Goal: Task Accomplishment & Management: Manage account settings

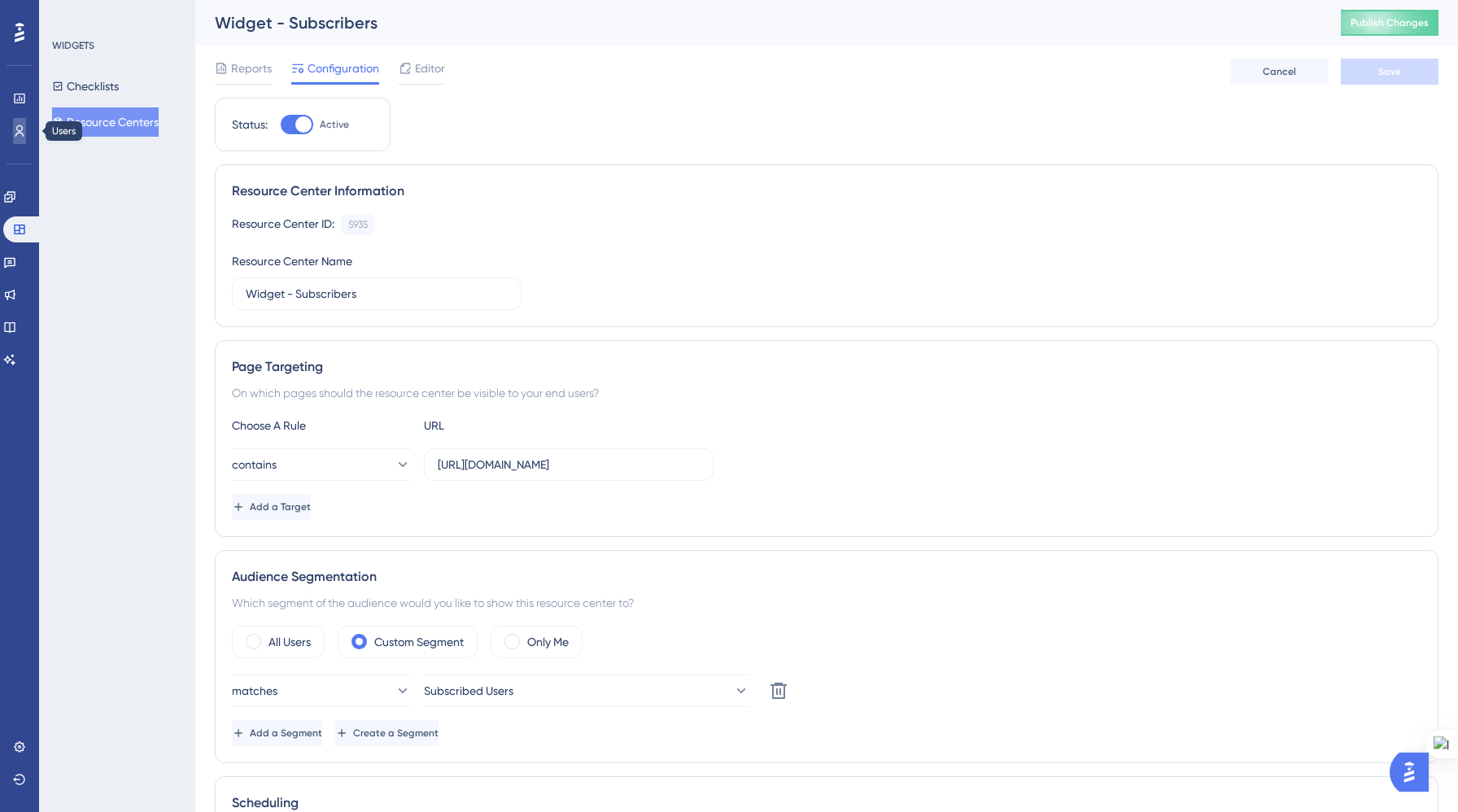
click at [18, 131] on icon at bounding box center [21, 131] width 9 height 11
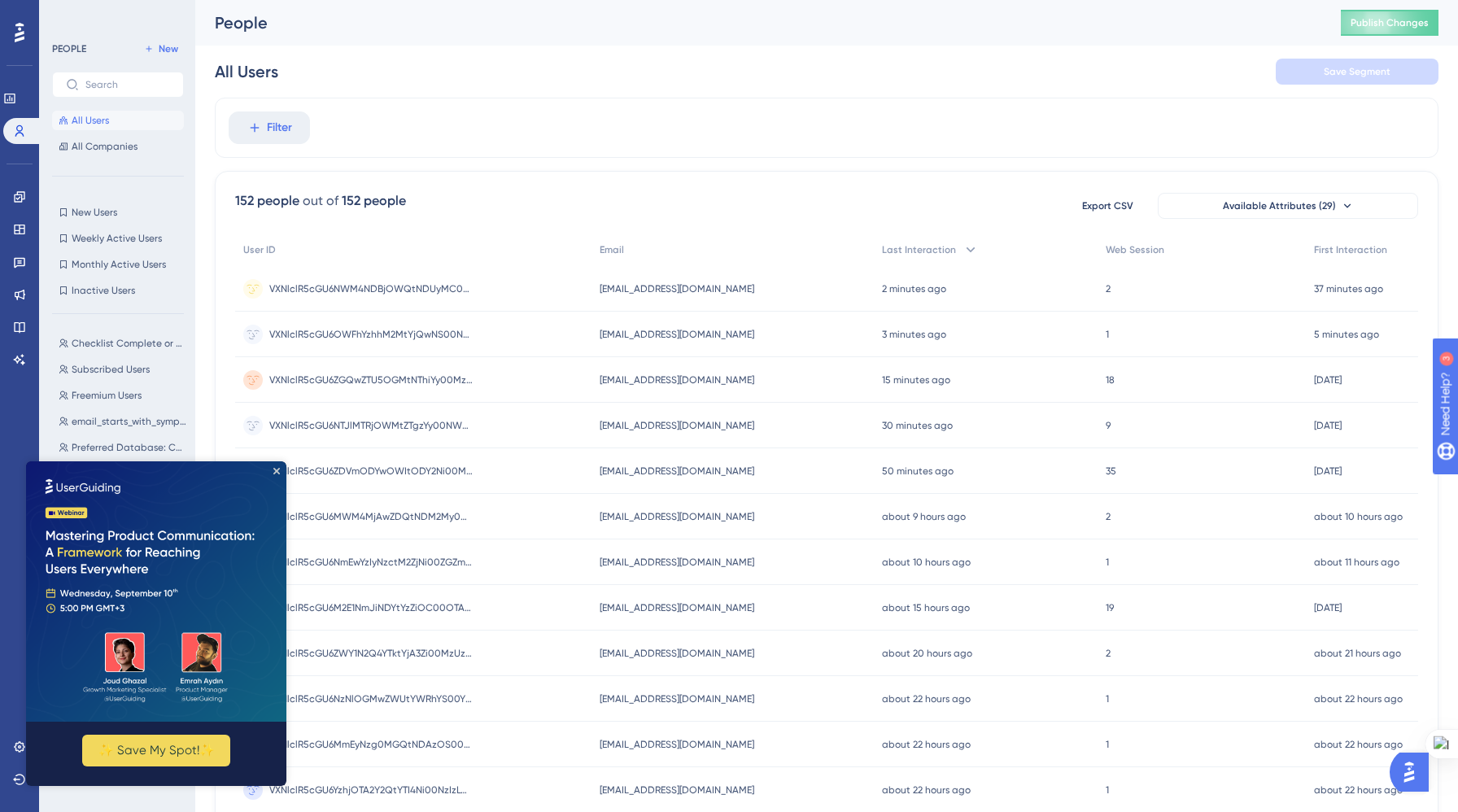
click at [277, 475] on img at bounding box center [156, 591] width 260 height 260
click at [278, 469] on icon "Close Preview" at bounding box center [276, 471] width 7 height 7
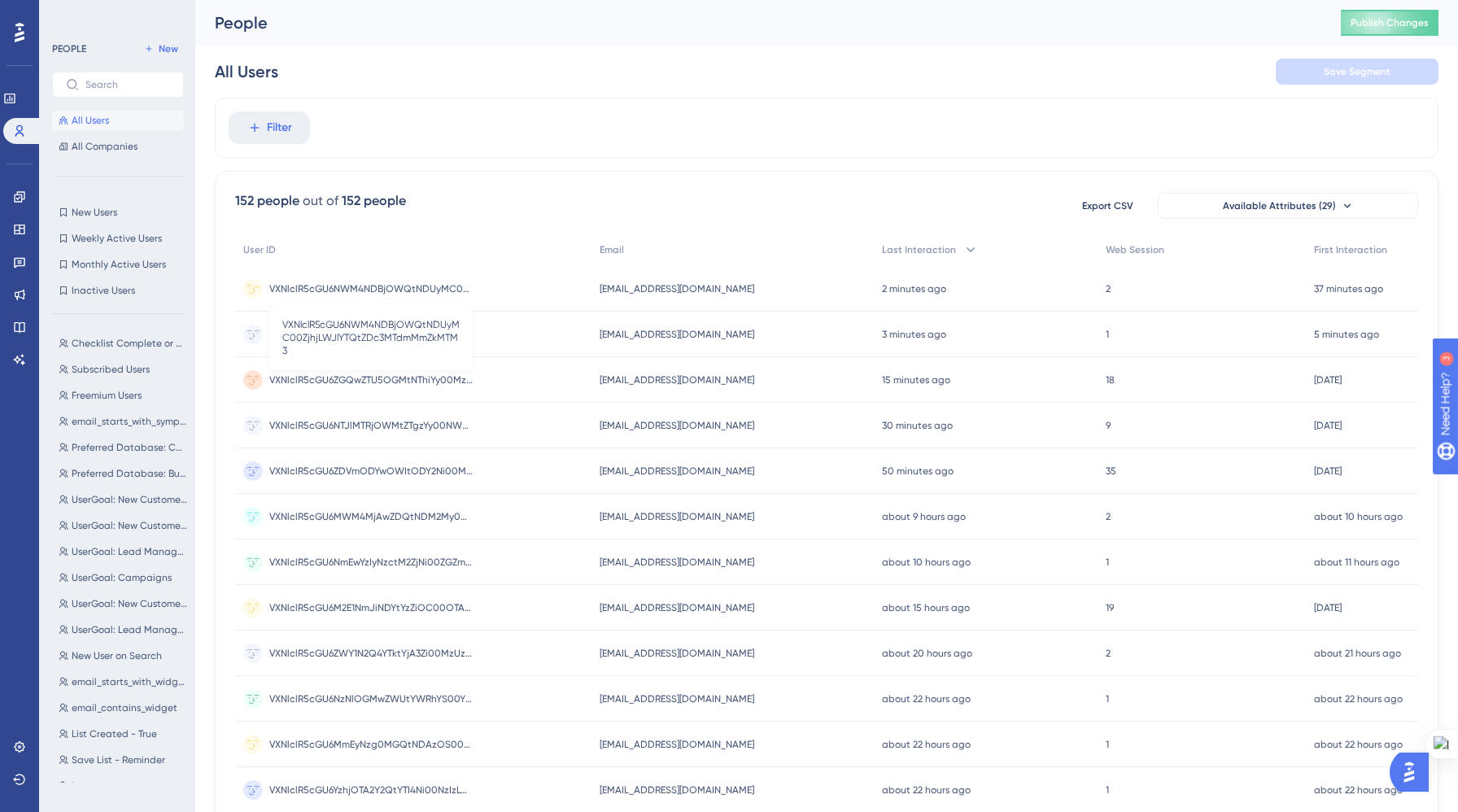
click at [334, 286] on span "VXNlclR5cGU6NWM4NDBjOWQtNDUyMC00ZjhjLWJlYTQtZDc3MTdmMmZkMTM3" at bounding box center [371, 289] width 203 height 13
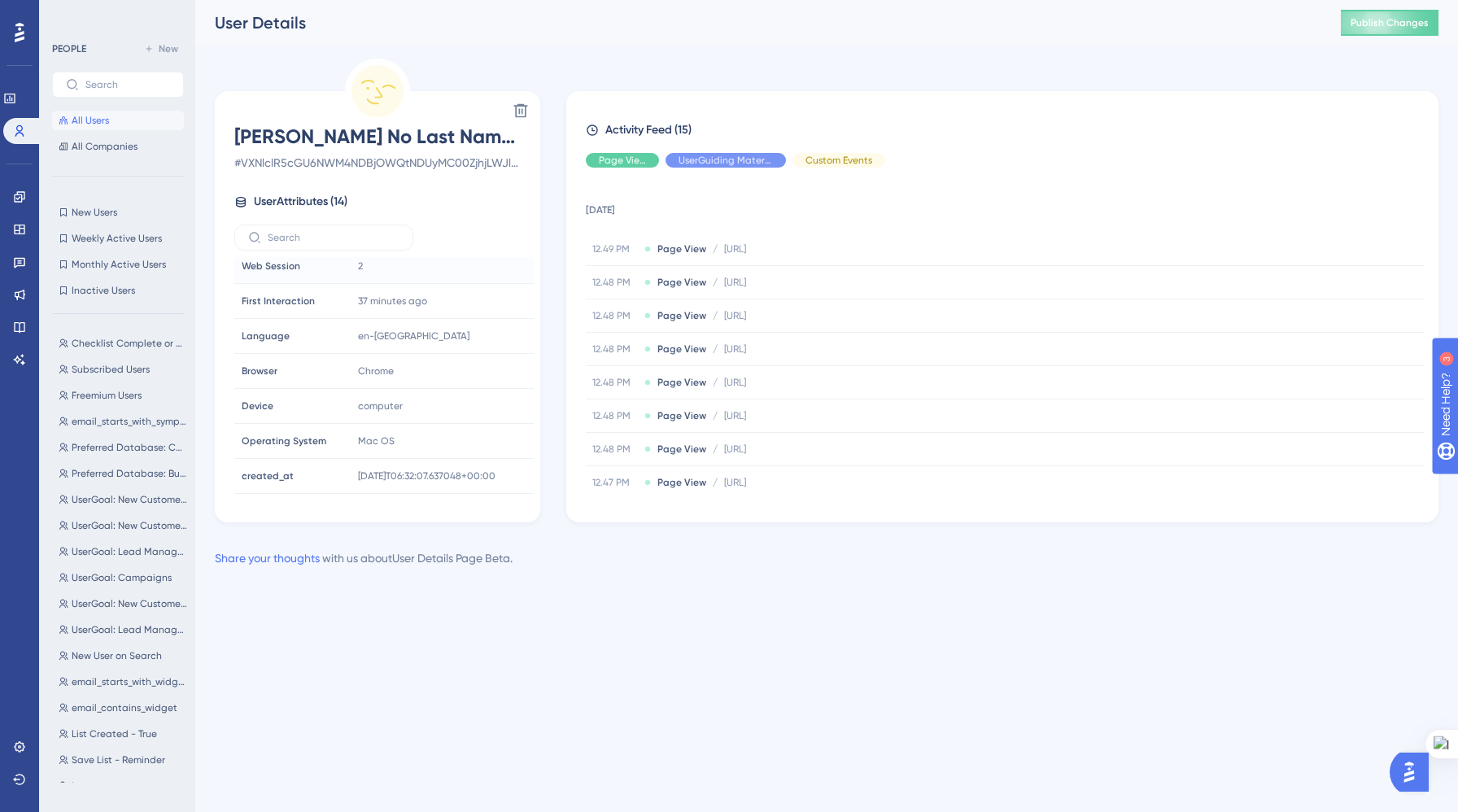
scroll to position [251, 0]
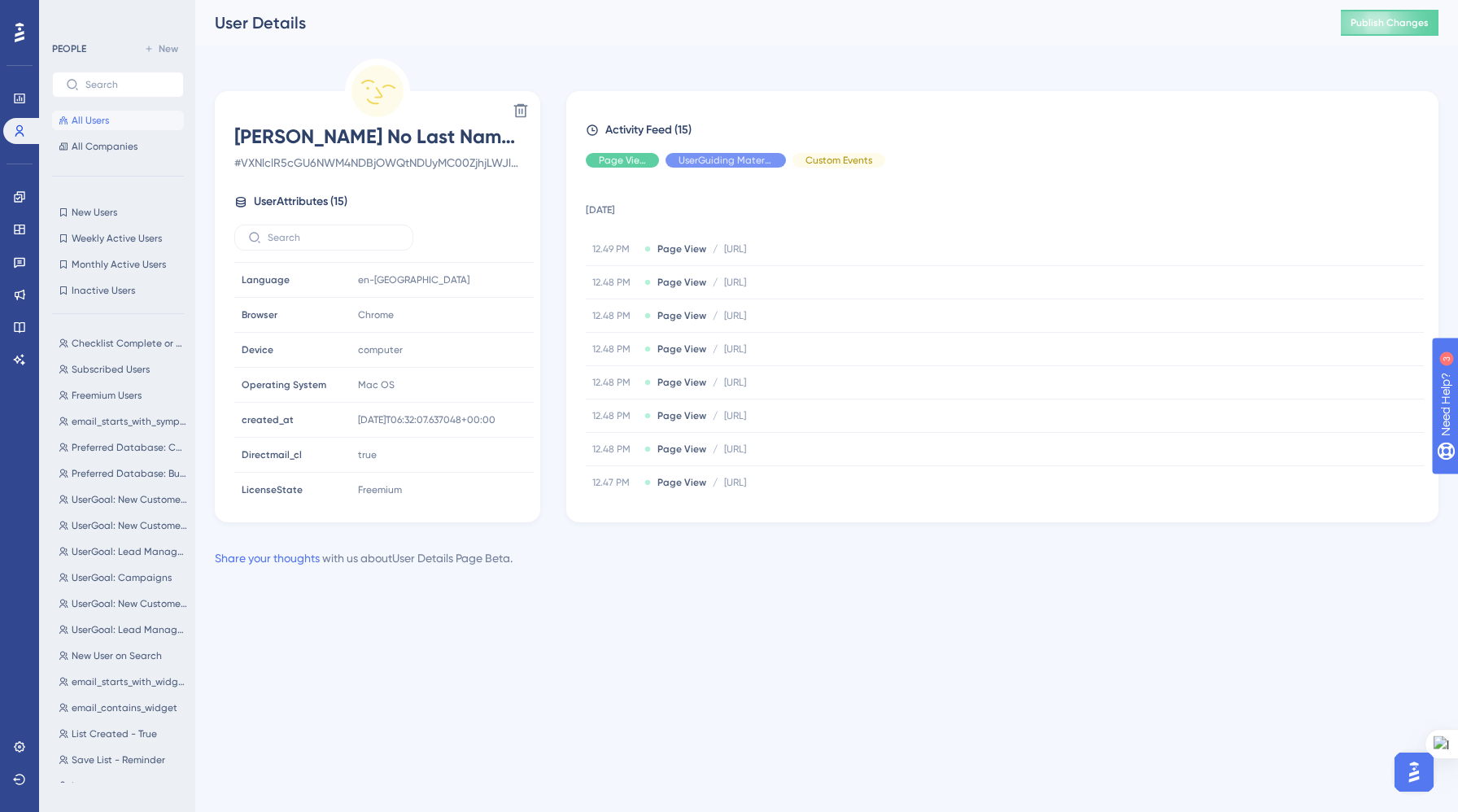
scroll to position [285, 0]
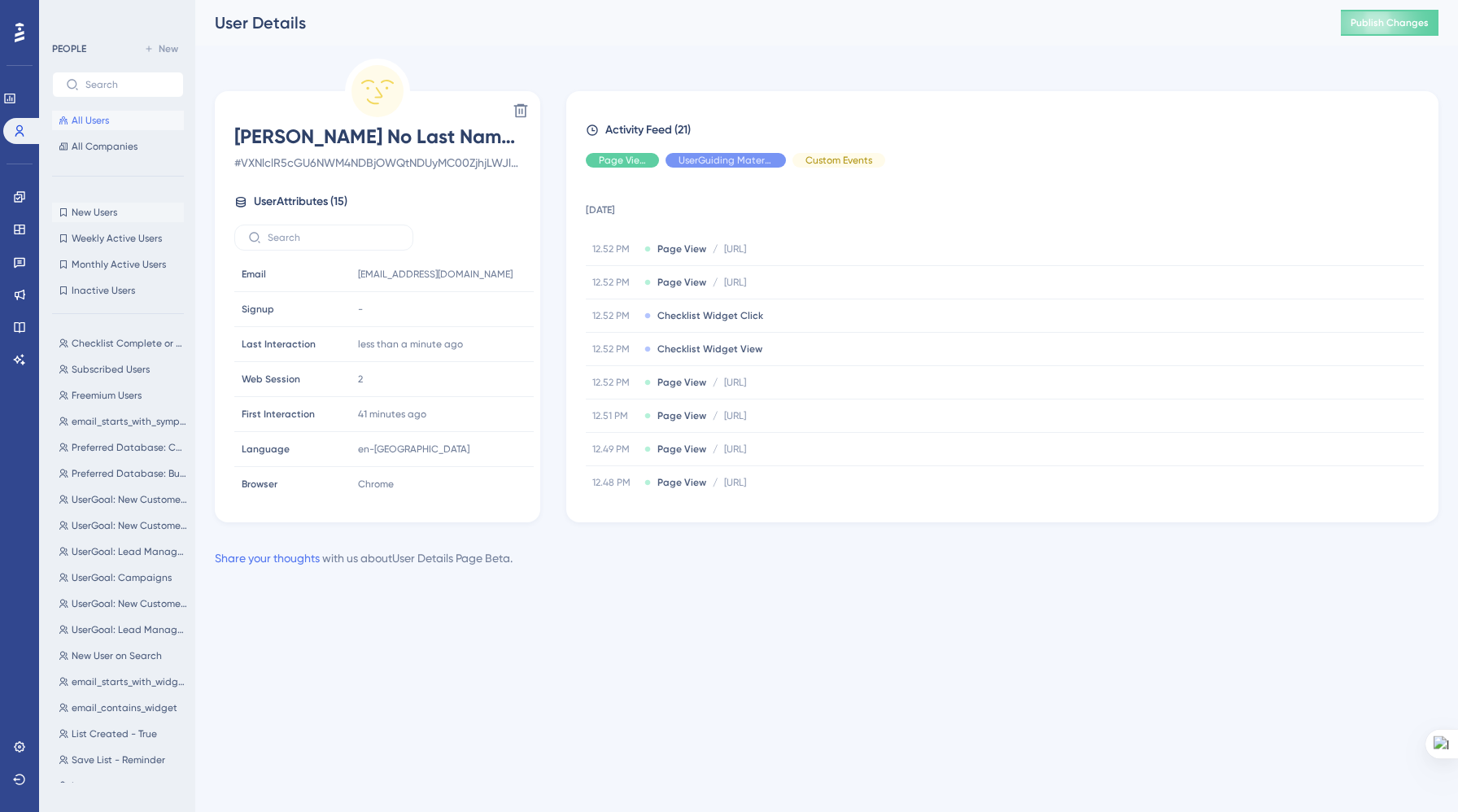
click at [104, 211] on span "New Users" at bounding box center [94, 213] width 46 height 13
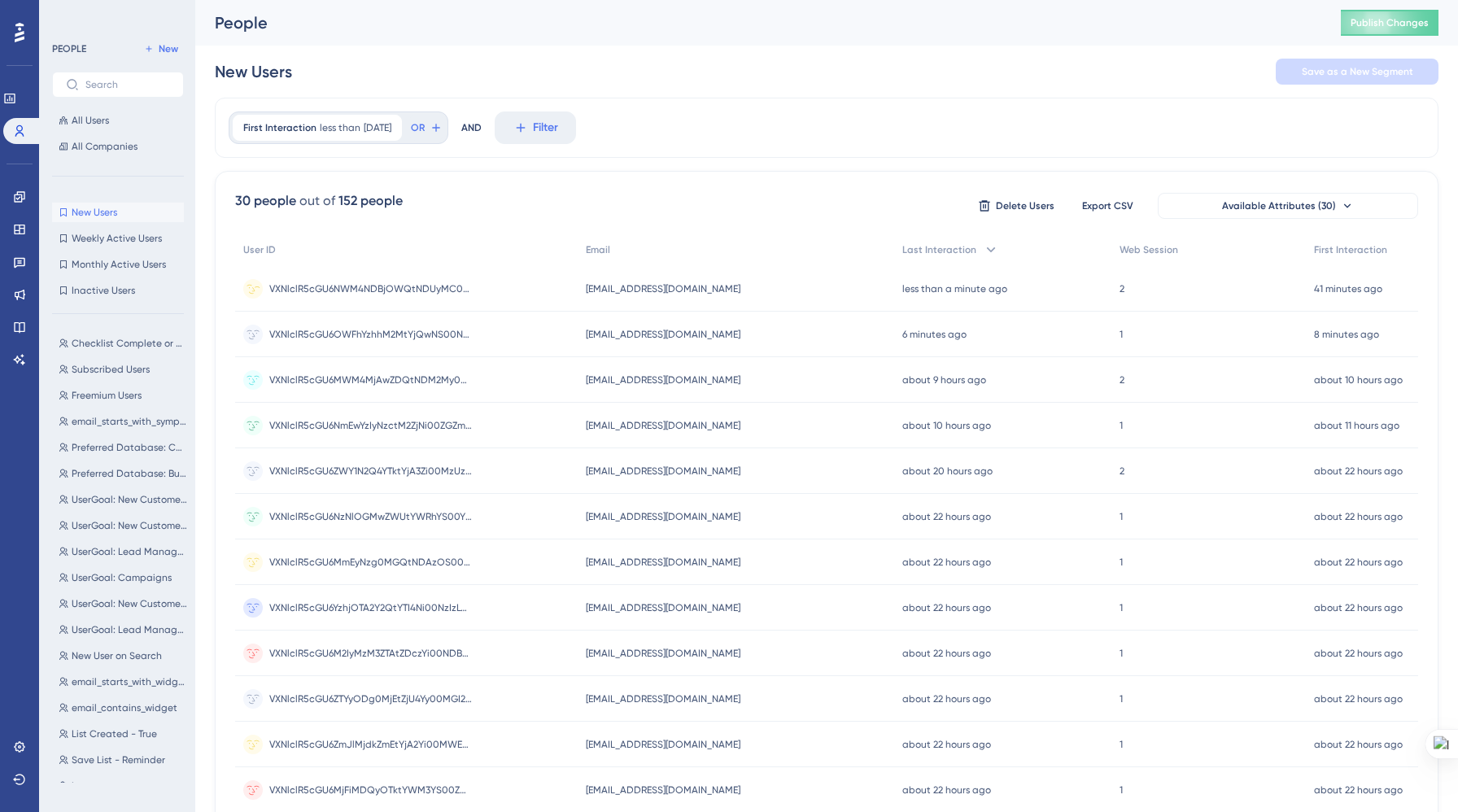
click at [378, 283] on span "VXNlclR5cGU6NWM4NDBjOWQtNDUyMC00ZjhjLWJlYTQtZDc3MTdmMmZkMTM3" at bounding box center [371, 289] width 203 height 13
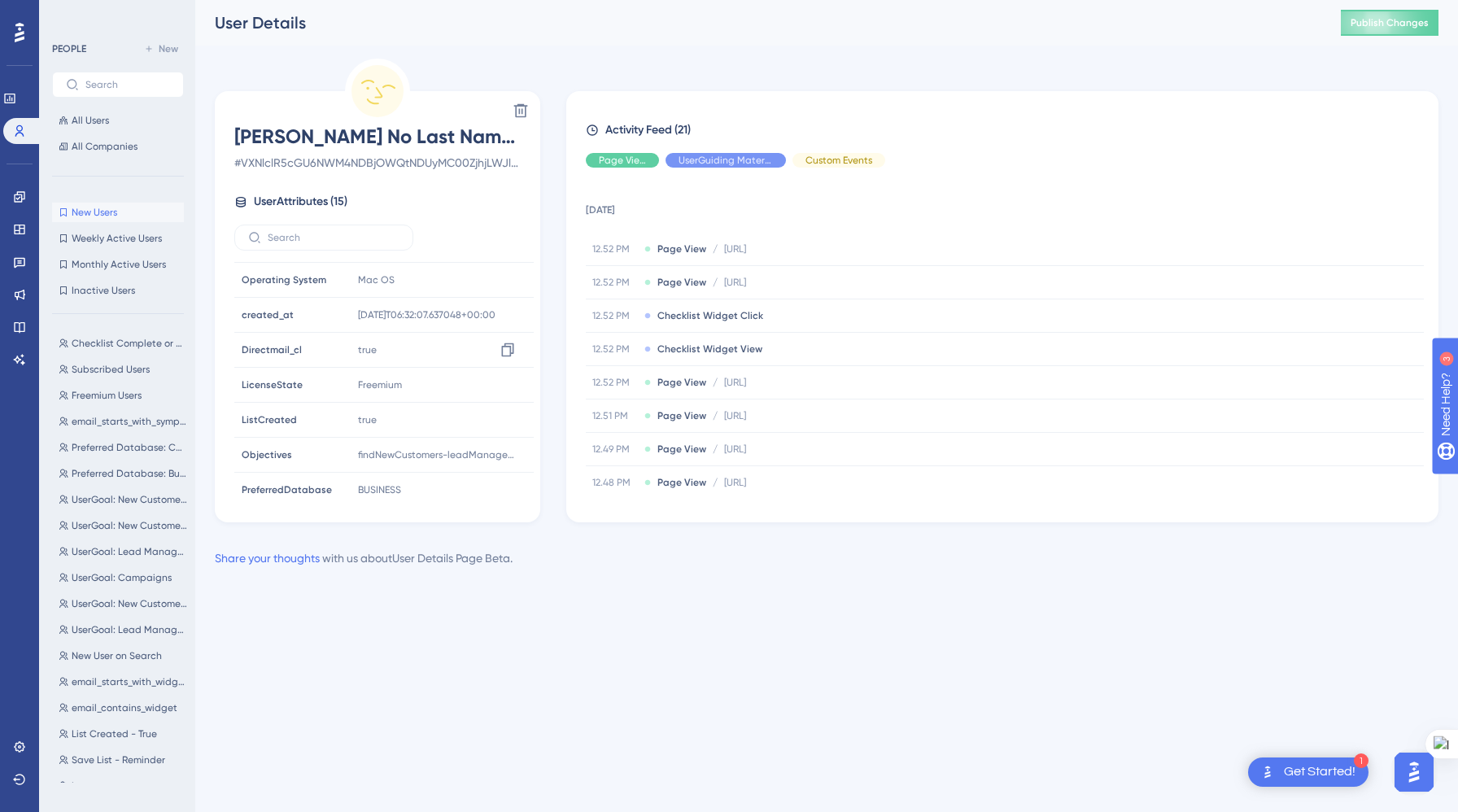
scroll to position [285, 0]
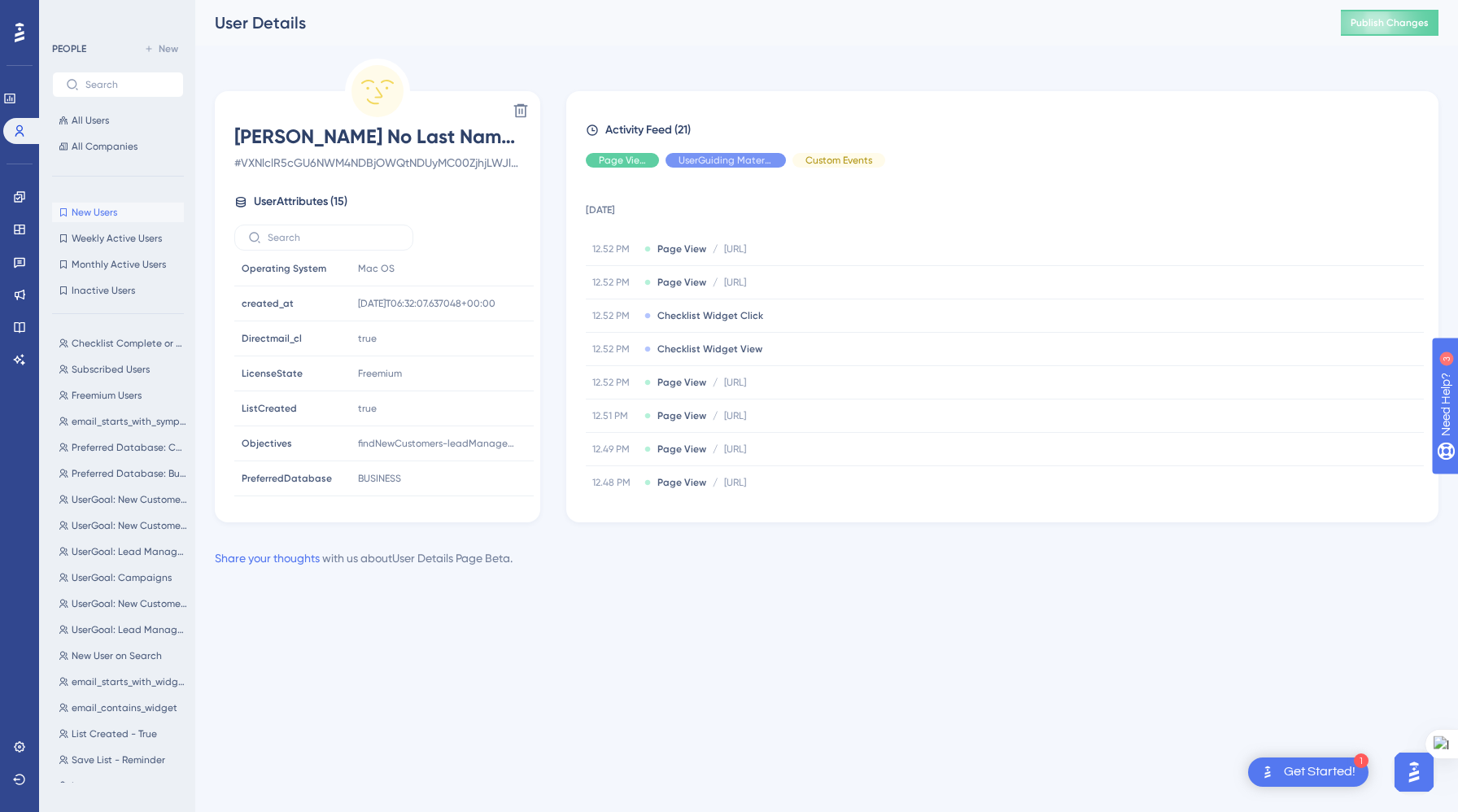
click at [413, 611] on div "Performance Users Engagement Widgets Feedback Product Updates Knowledge Base AI…" at bounding box center [729, 310] width 1458 height 620
click at [108, 233] on span "Weekly Active Users" at bounding box center [117, 239] width 90 height 13
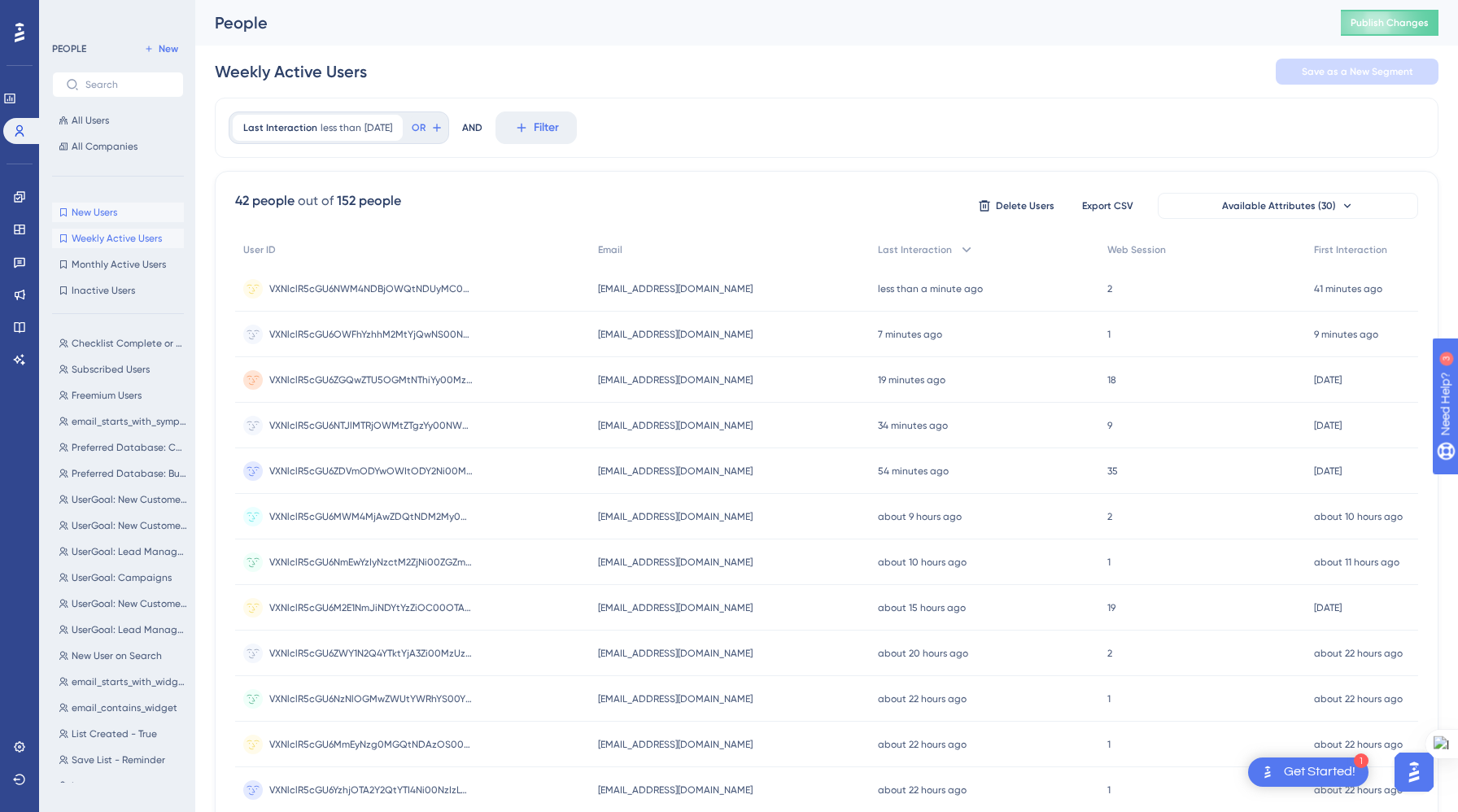
click at [118, 220] on button "New Users New Users" at bounding box center [117, 212] width 131 height 20
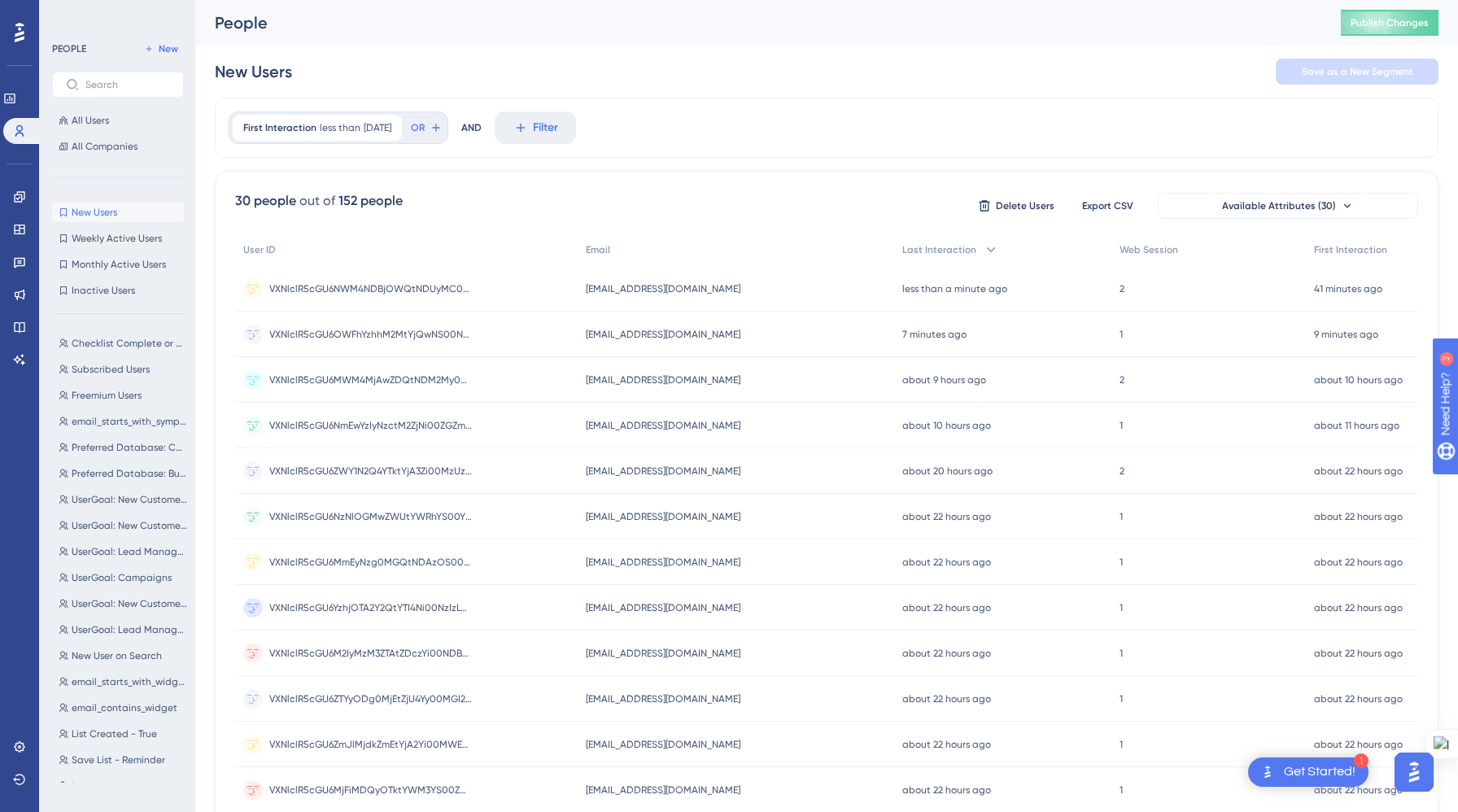
click at [118, 220] on button "New Users New Users" at bounding box center [117, 212] width 131 height 20
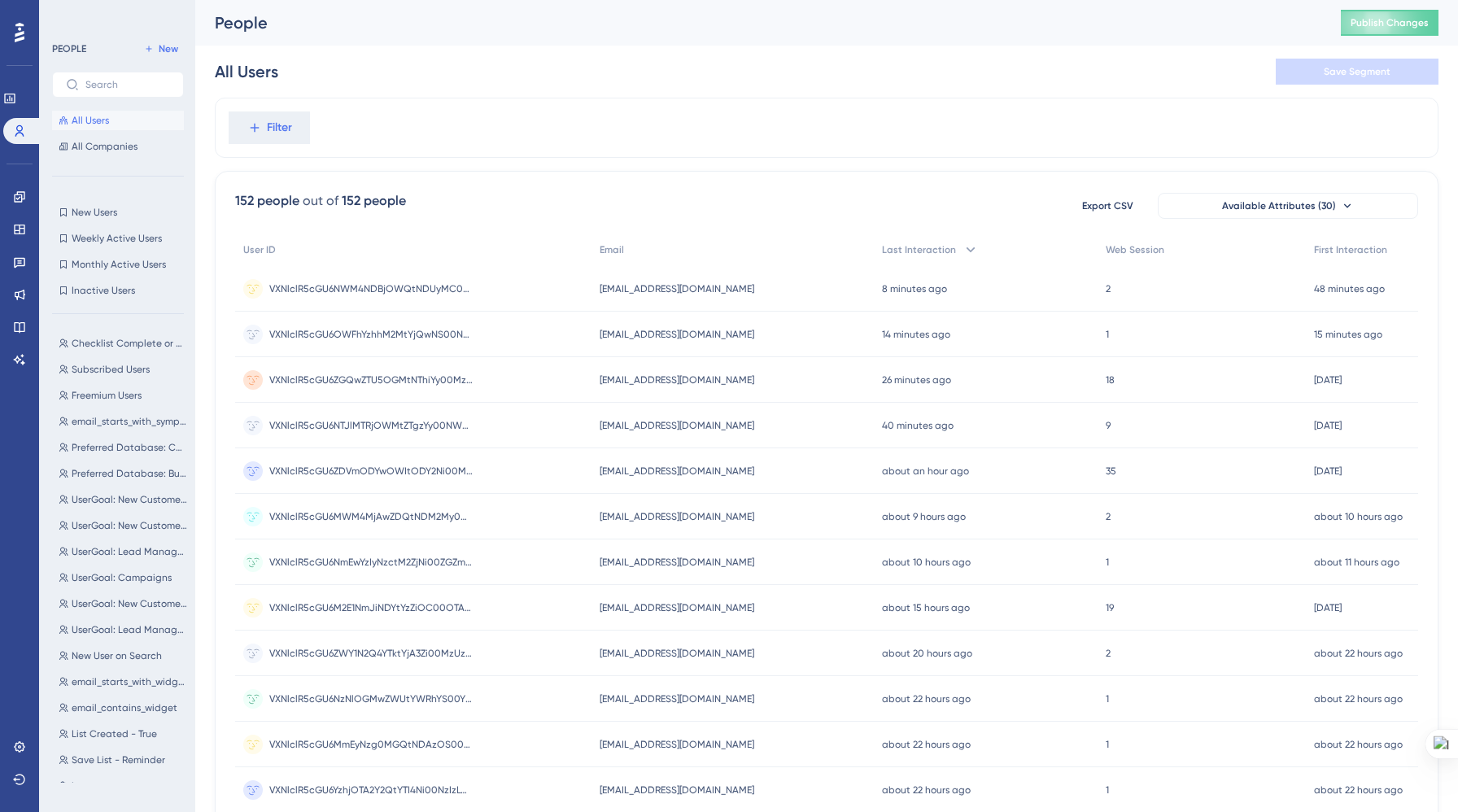
click at [257, 286] on circle at bounding box center [253, 288] width 20 height 20
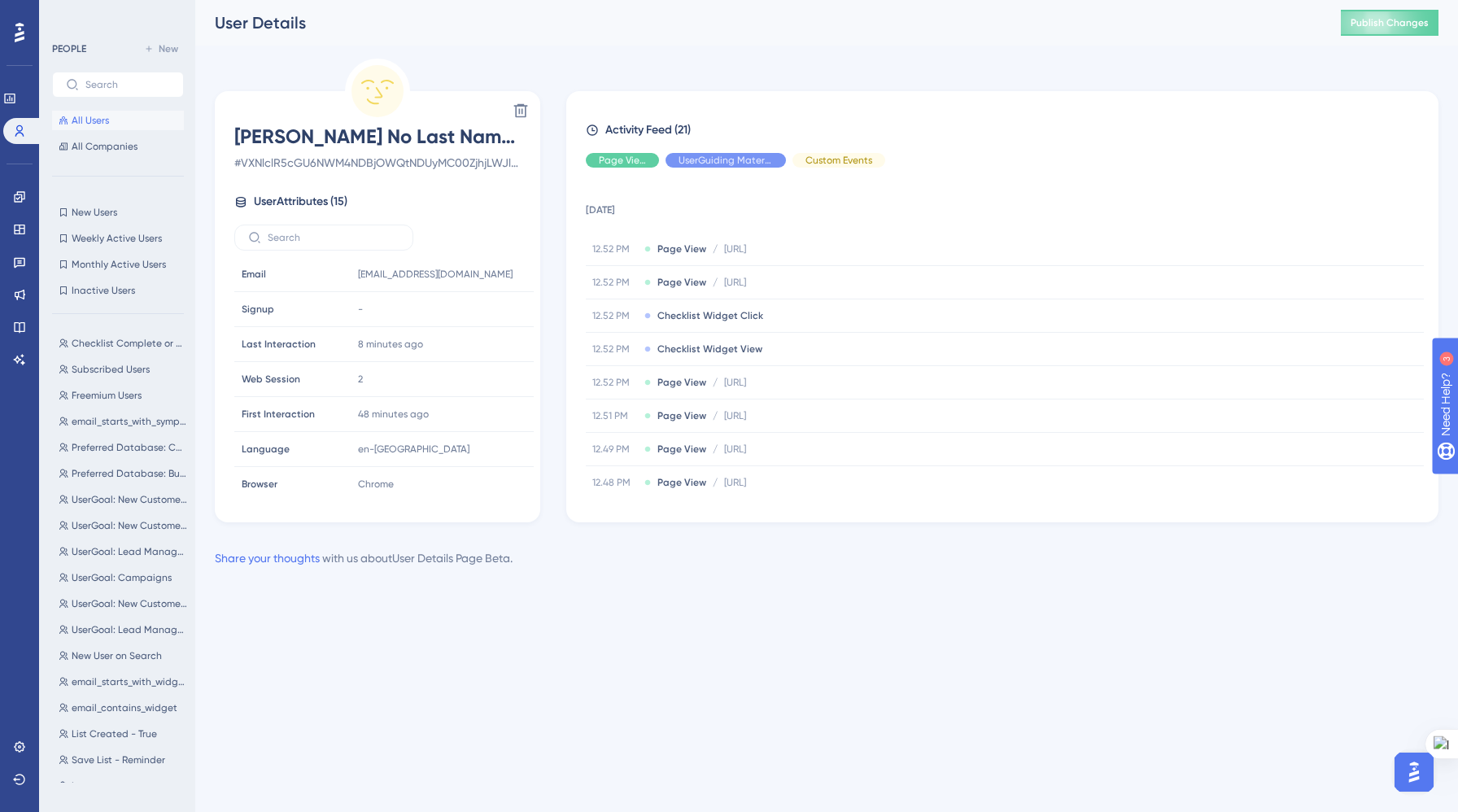
click at [475, 565] on div "Share your thoughts with us about User Details Page Beta ." at bounding box center [363, 557] width 297 height 20
click at [16, 92] on icon at bounding box center [9, 99] width 13 height 13
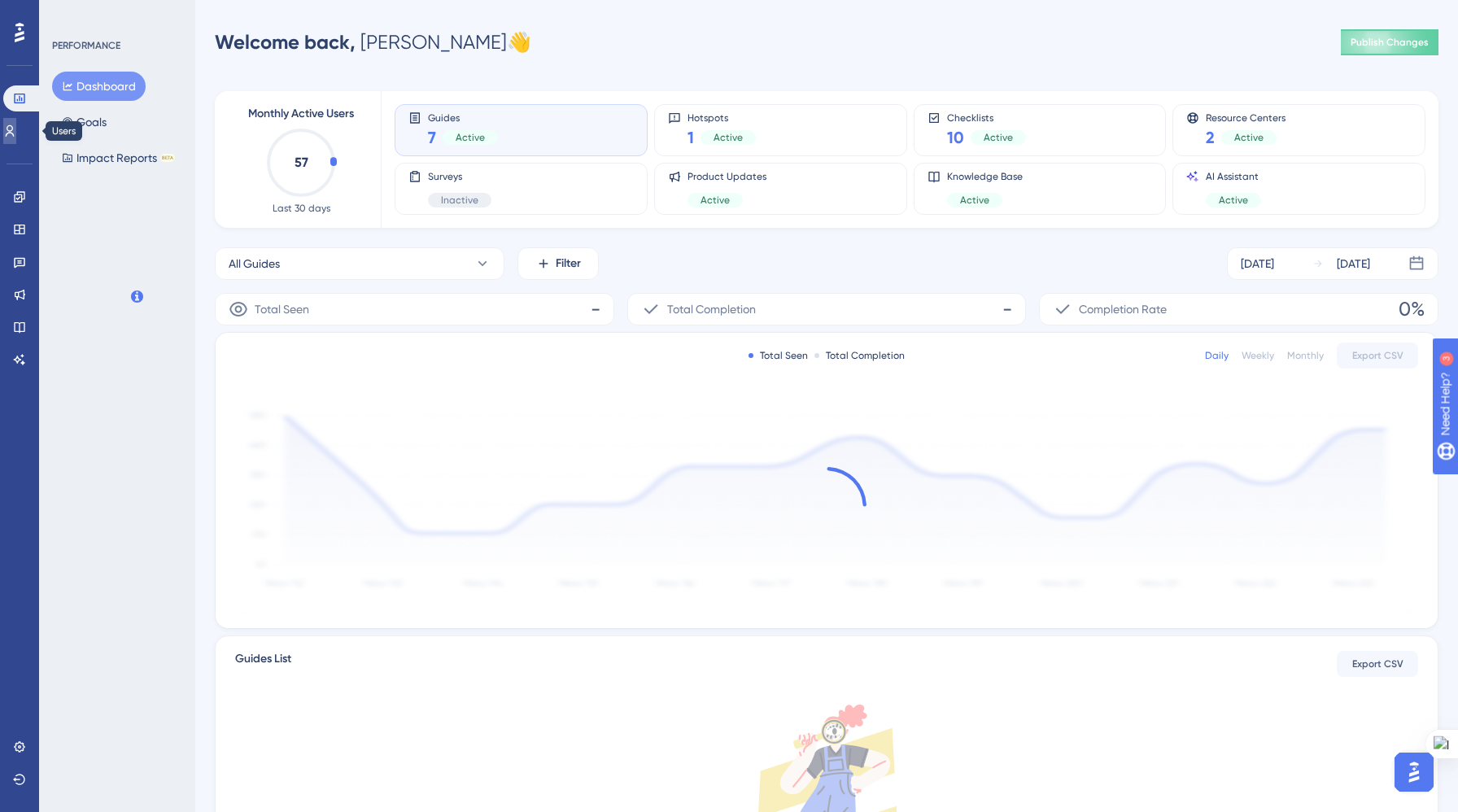
click at [15, 129] on icon at bounding box center [9, 131] width 13 height 13
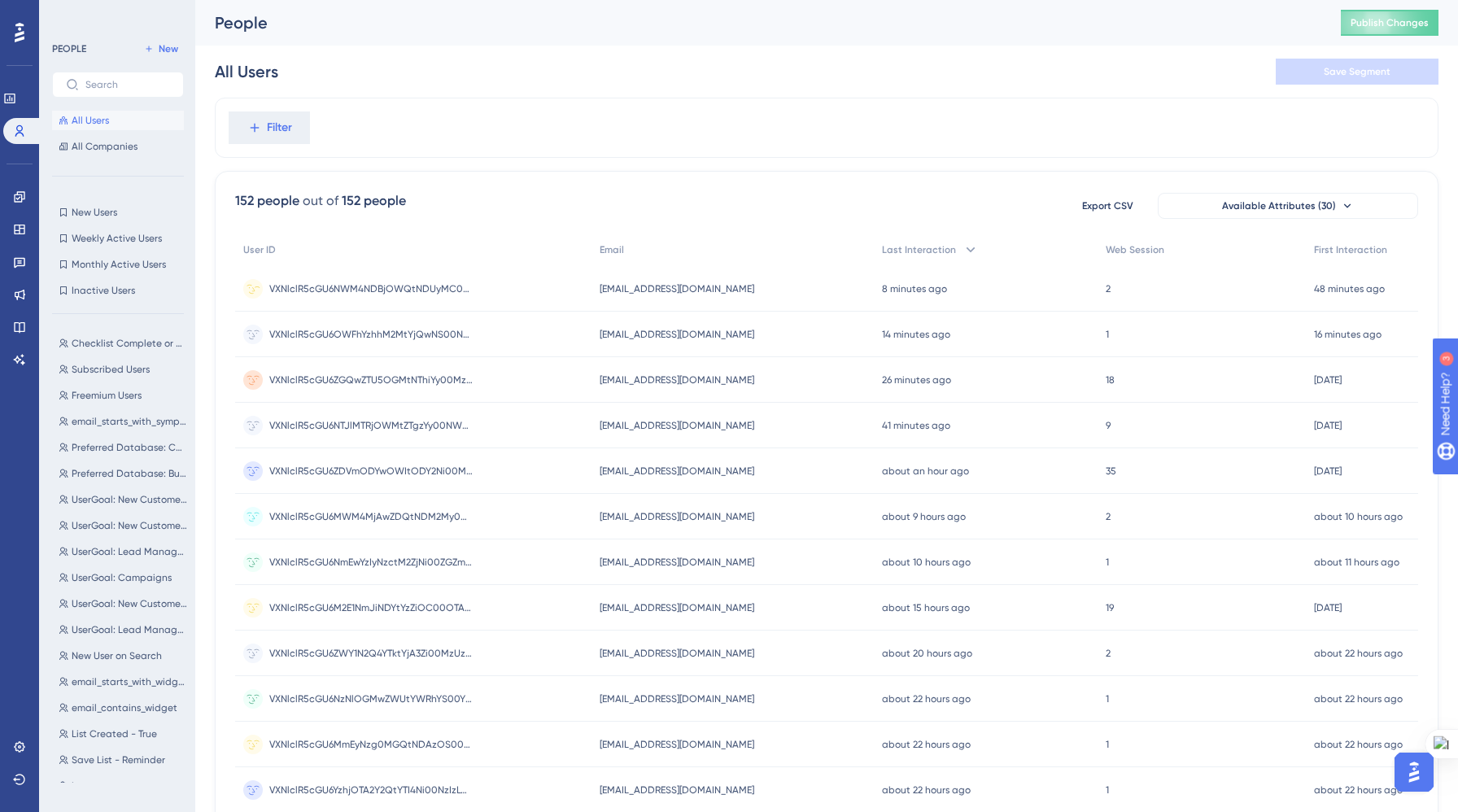
click at [251, 287] on circle at bounding box center [253, 288] width 20 height 20
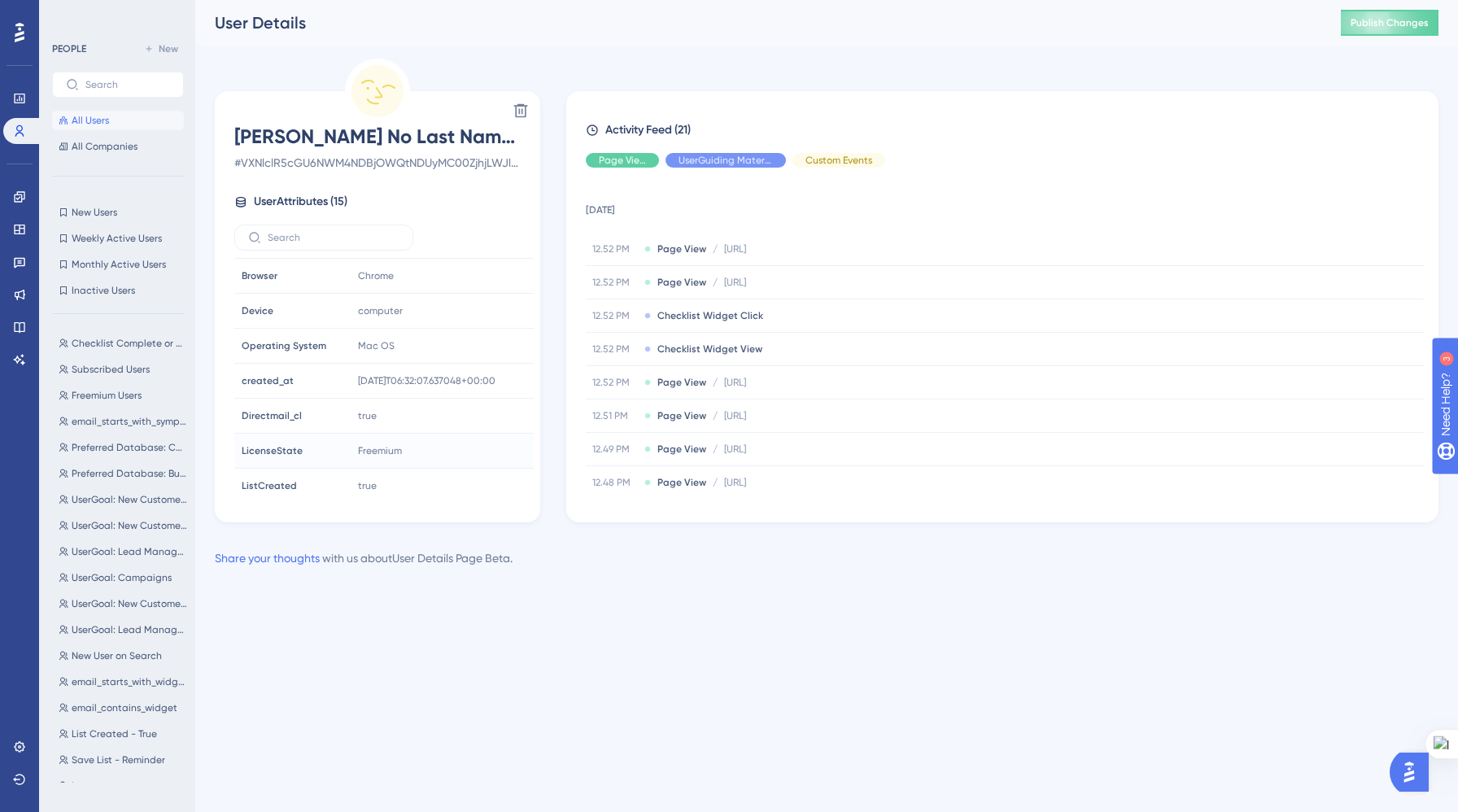
scroll to position [285, 0]
click at [263, 406] on span "ListCreated" at bounding box center [268, 408] width 55 height 13
copy span "ListCreated"
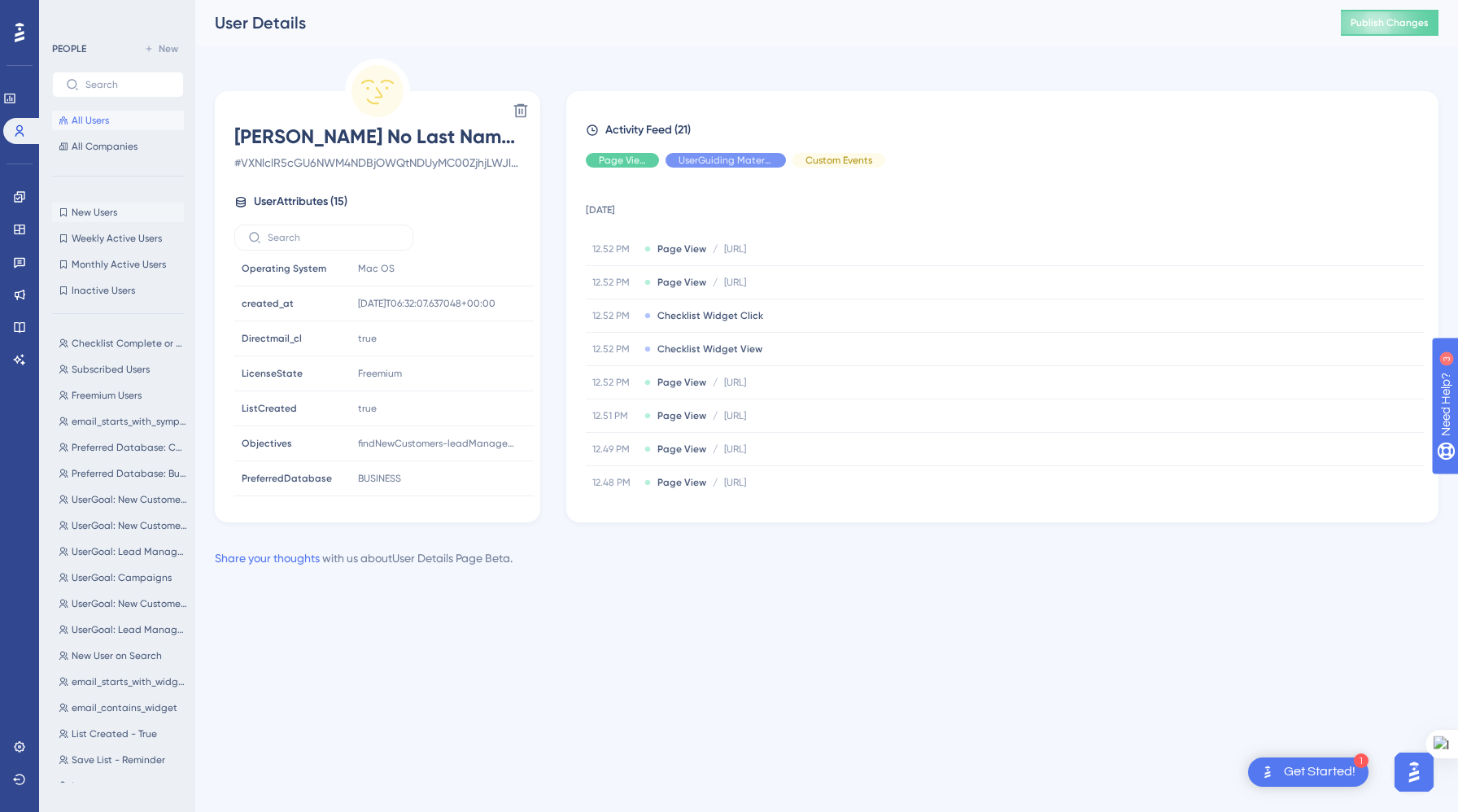
click at [117, 207] on span "New Users" at bounding box center [94, 213] width 46 height 13
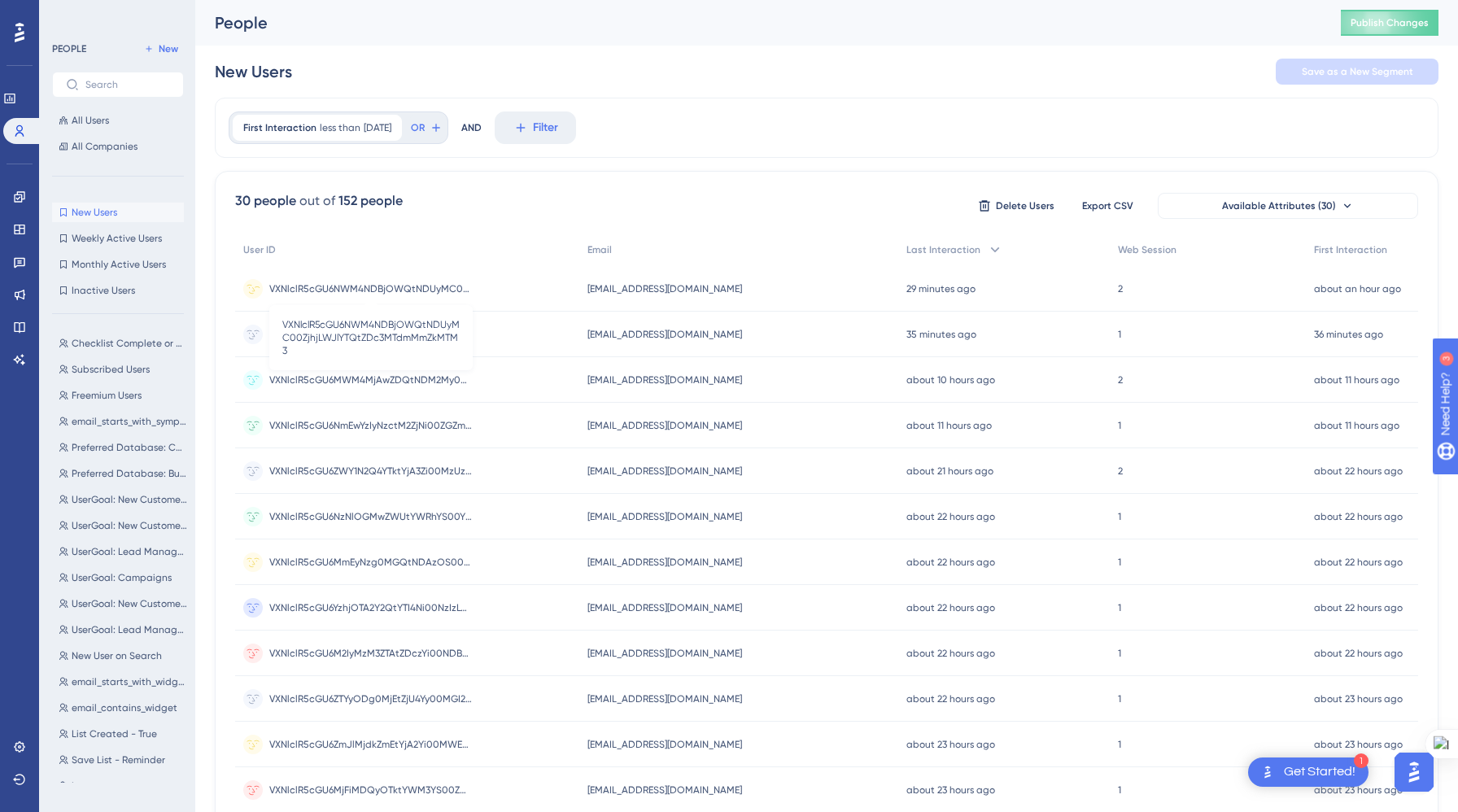
click at [418, 288] on span "VXNlclR5cGU6NWM4NDBjOWQtNDUyMC00ZjhjLWJlYTQtZDc3MTdmMmZkMTM3" at bounding box center [371, 289] width 203 height 13
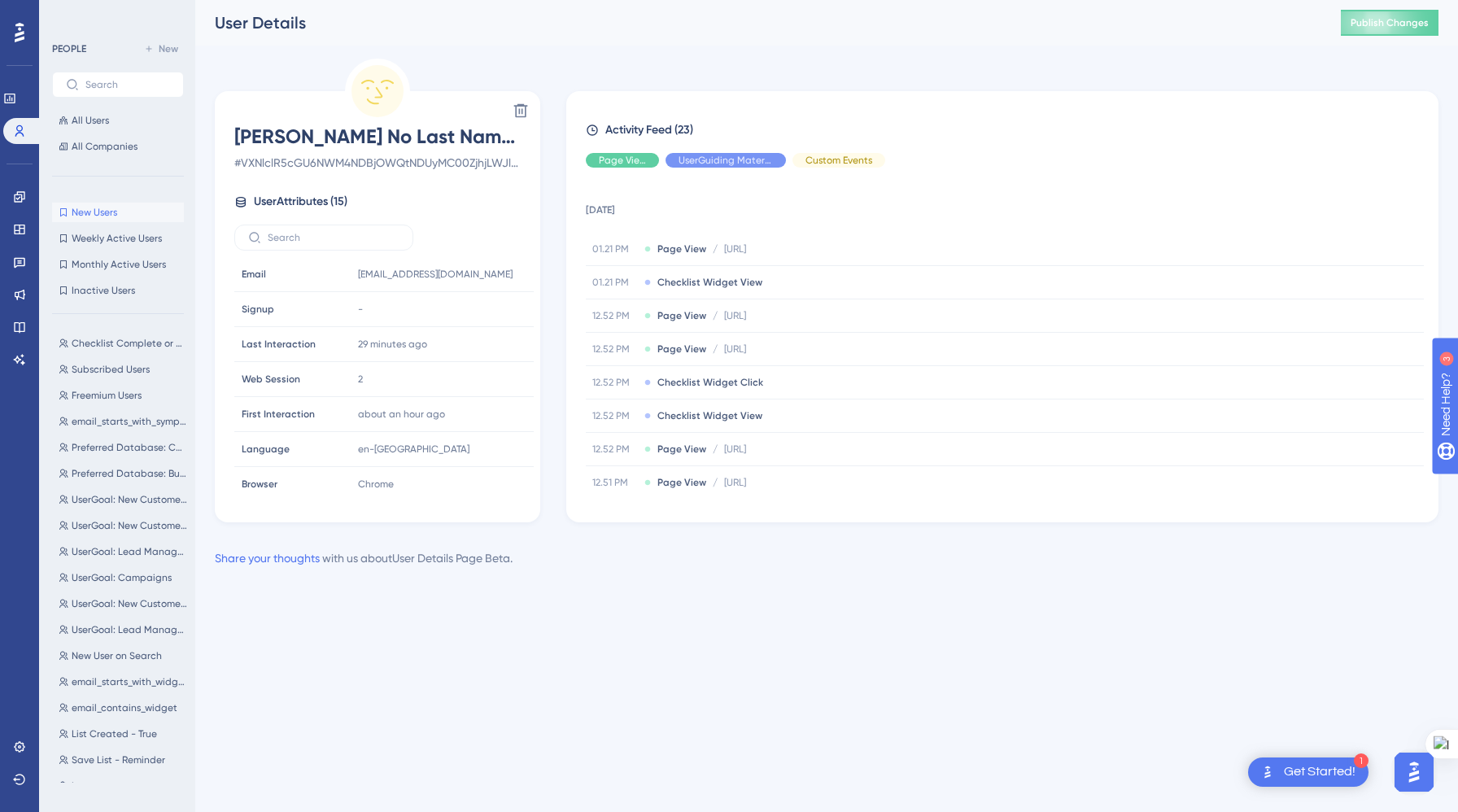
click at [447, 562] on div "Share your thoughts with us about User Details Page Beta ." at bounding box center [363, 557] width 297 height 20
click at [111, 339] on span "Checklist Complete or Dismissed" at bounding box center [130, 343] width 116 height 13
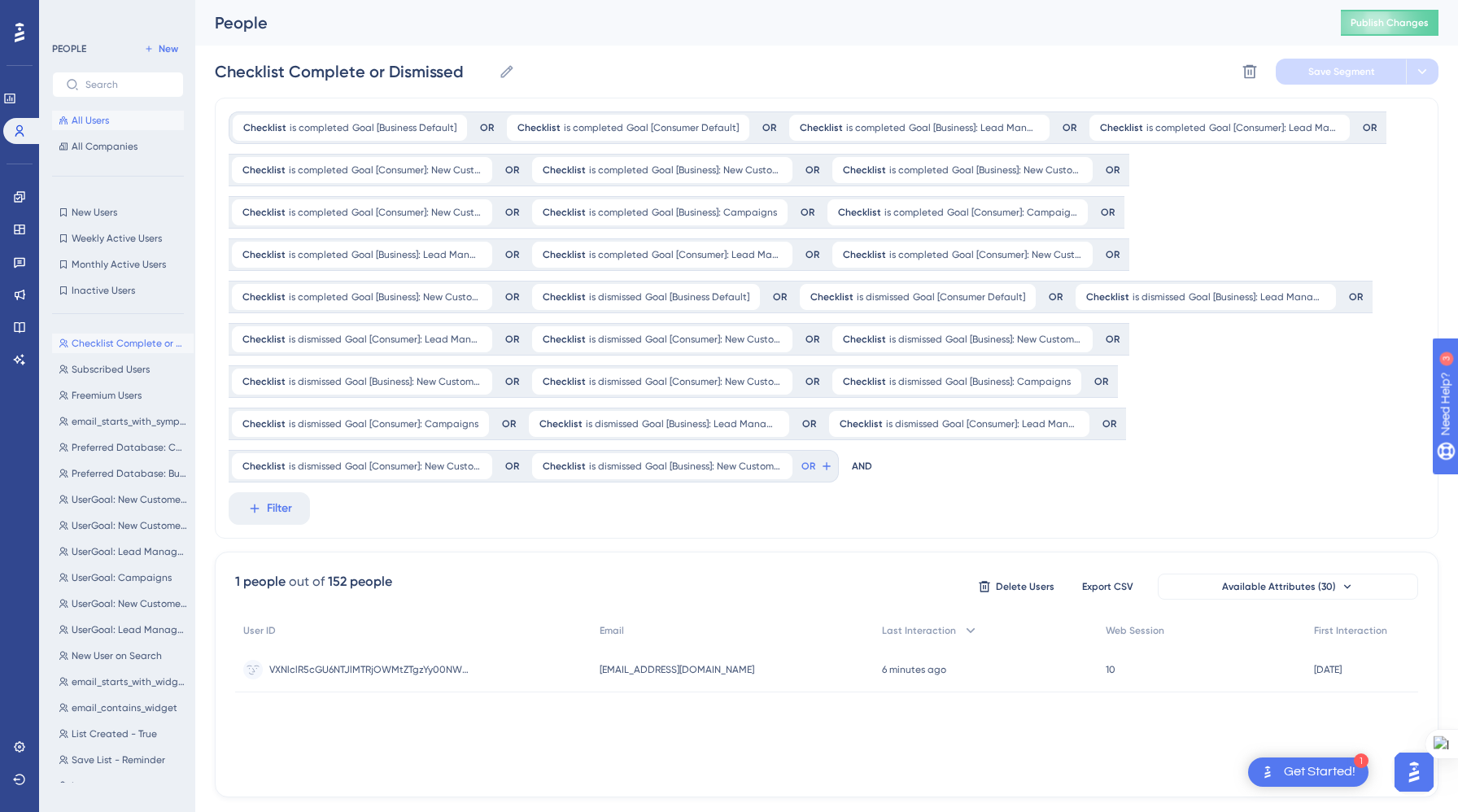
click at [122, 119] on button "All Users" at bounding box center [117, 120] width 131 height 20
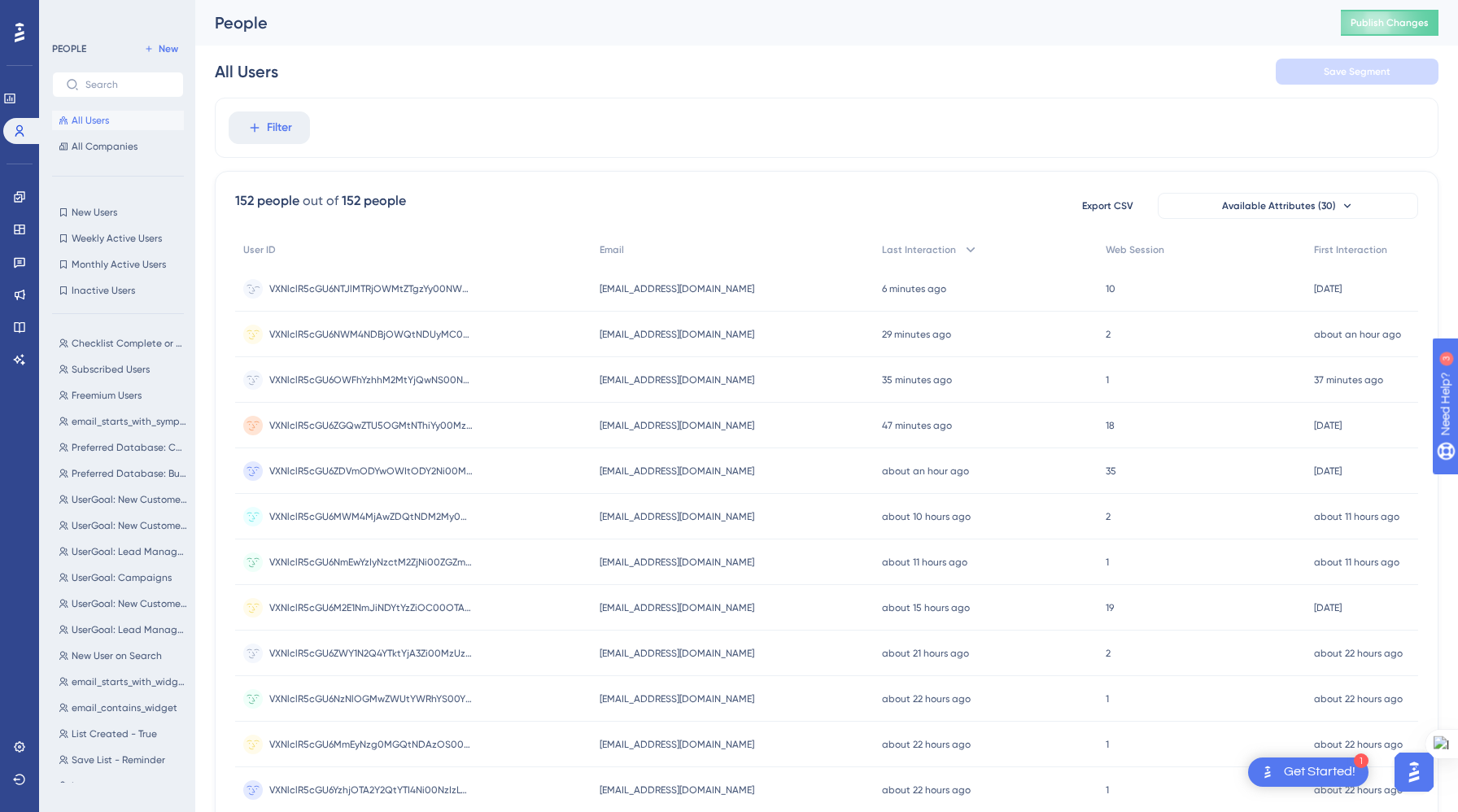
click at [437, 281] on div "VXNlclR5cGU6NTJlMTRjOWMtZTgzYy00NWZmLTkzNzEtM2E3MzI3ZWMzZWU2 VXNlclR5cGU6NTJlMT…" at bounding box center [371, 288] width 203 height 46
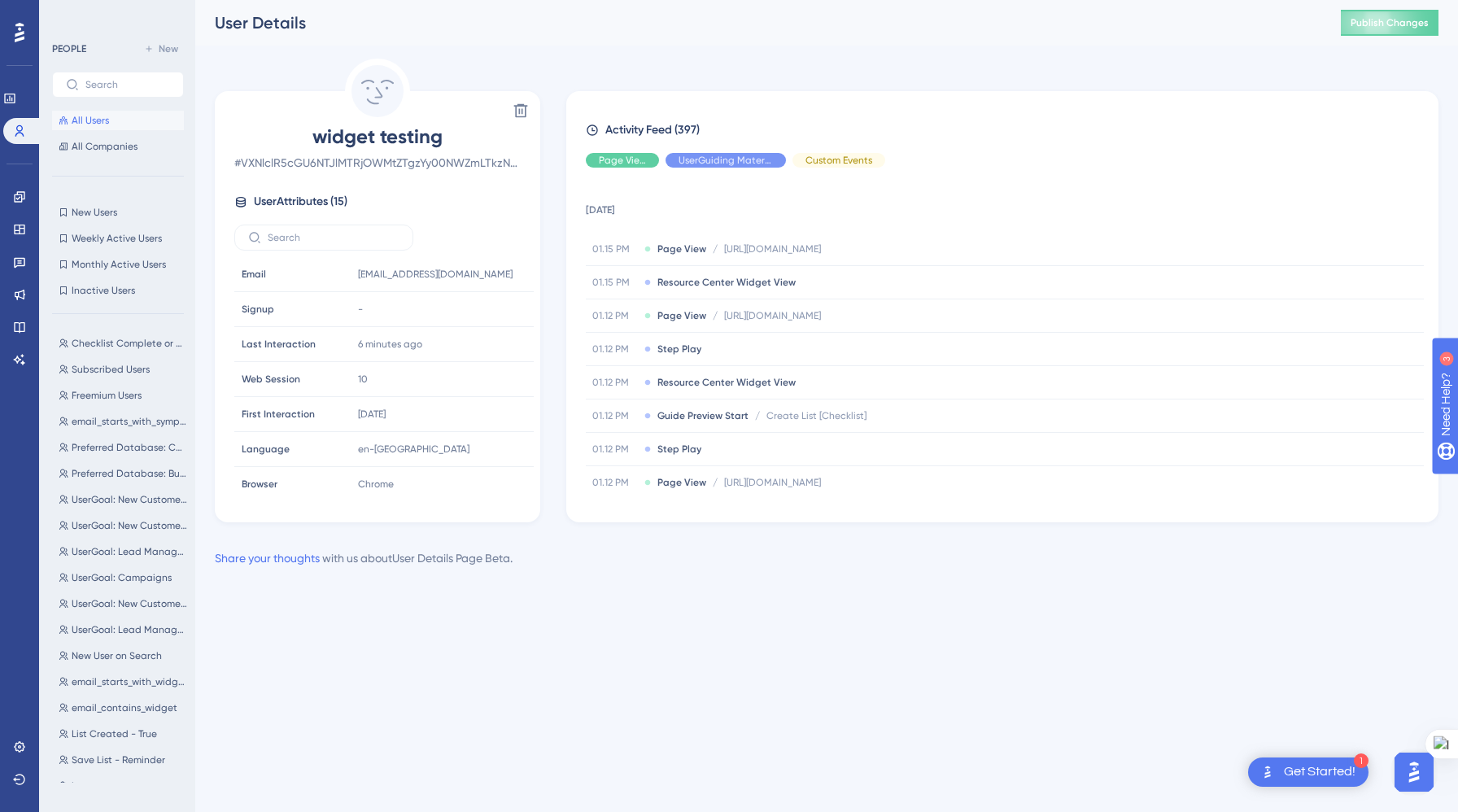
click at [452, 610] on div "Performance Users Engagement Widgets Feedback Product Updates Knowledge Base AI…" at bounding box center [729, 310] width 1458 height 620
click at [103, 346] on span "Checklist Complete or Dismissed" at bounding box center [130, 343] width 116 height 13
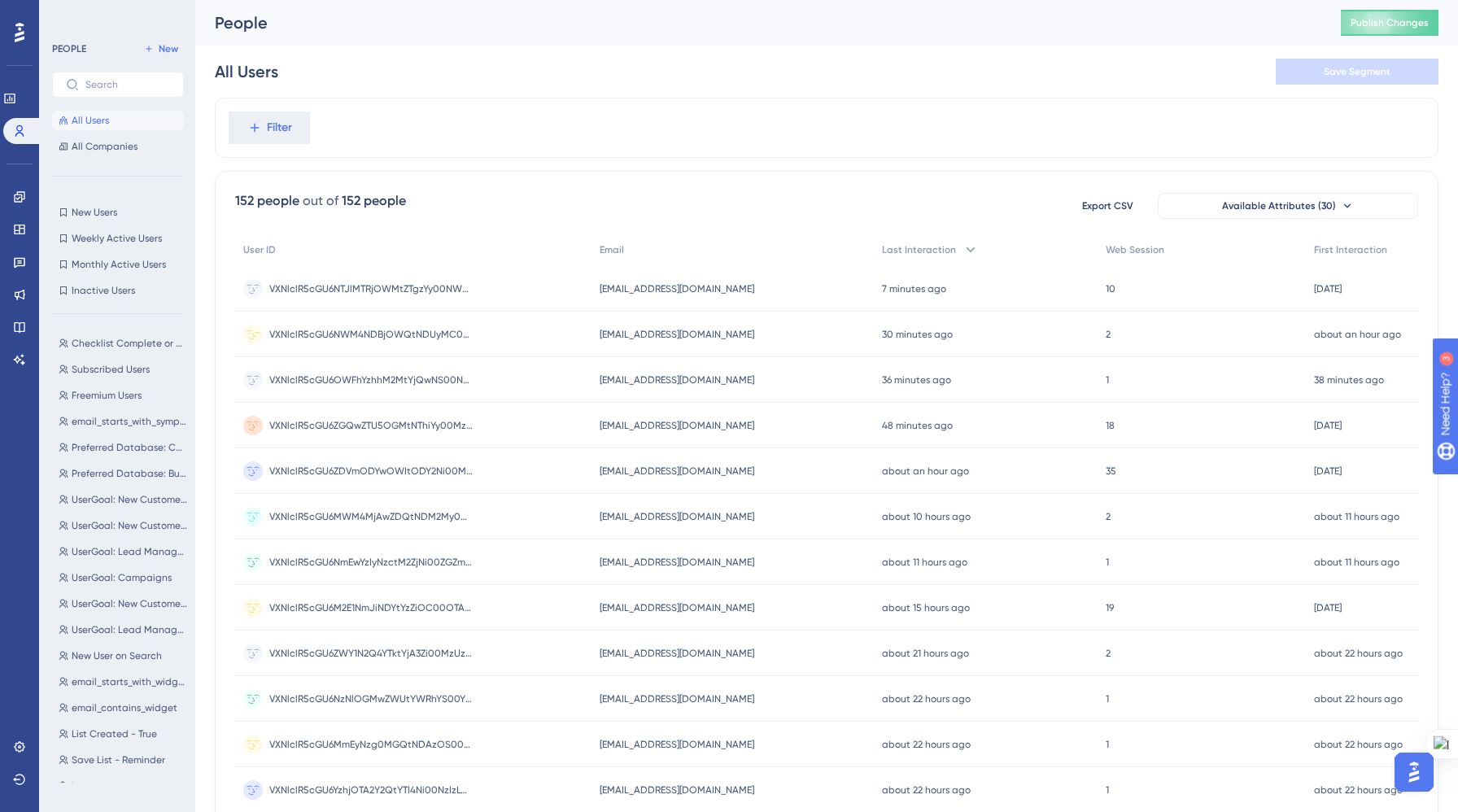
click at [252, 329] on circle at bounding box center [253, 334] width 20 height 20
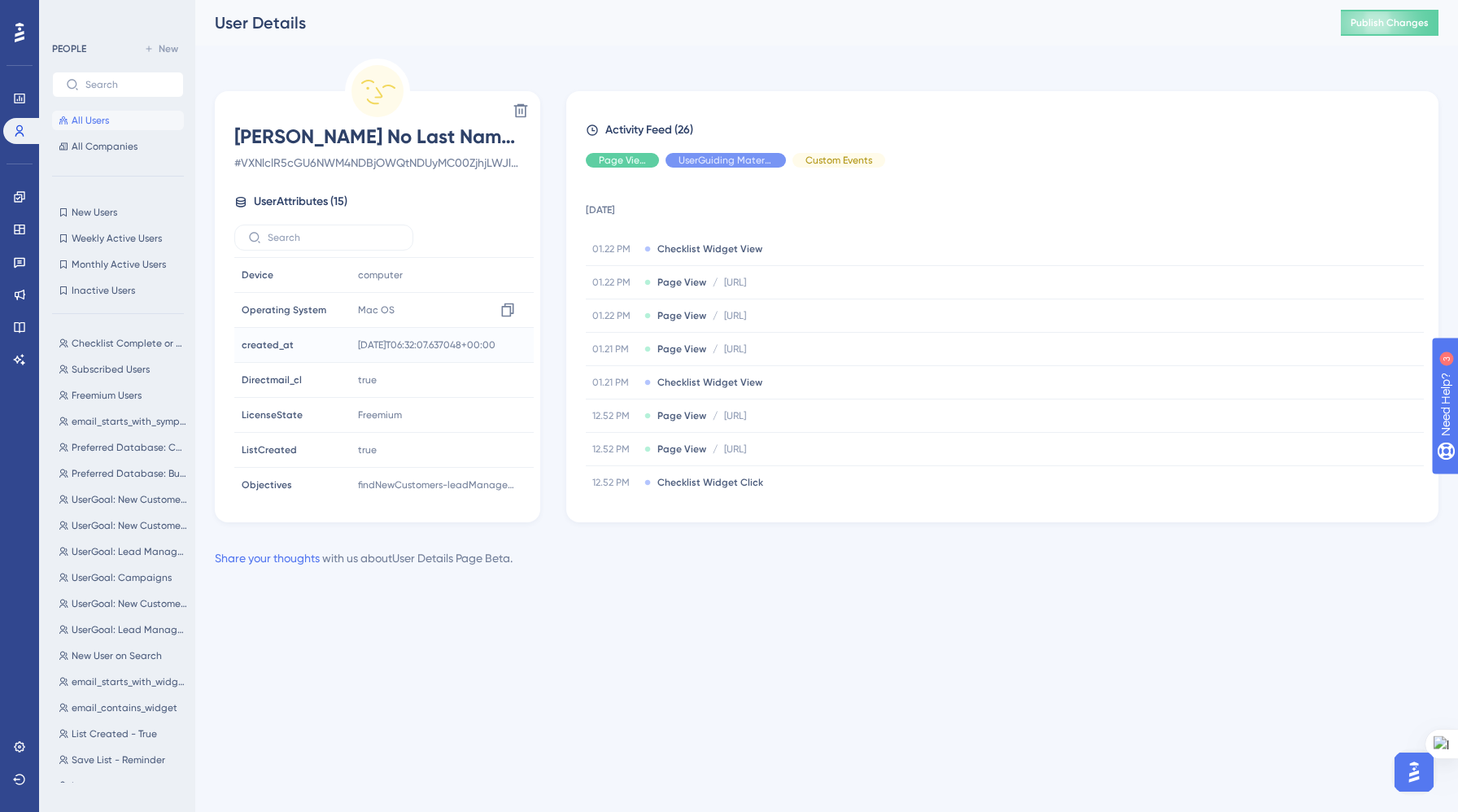
scroll to position [285, 0]
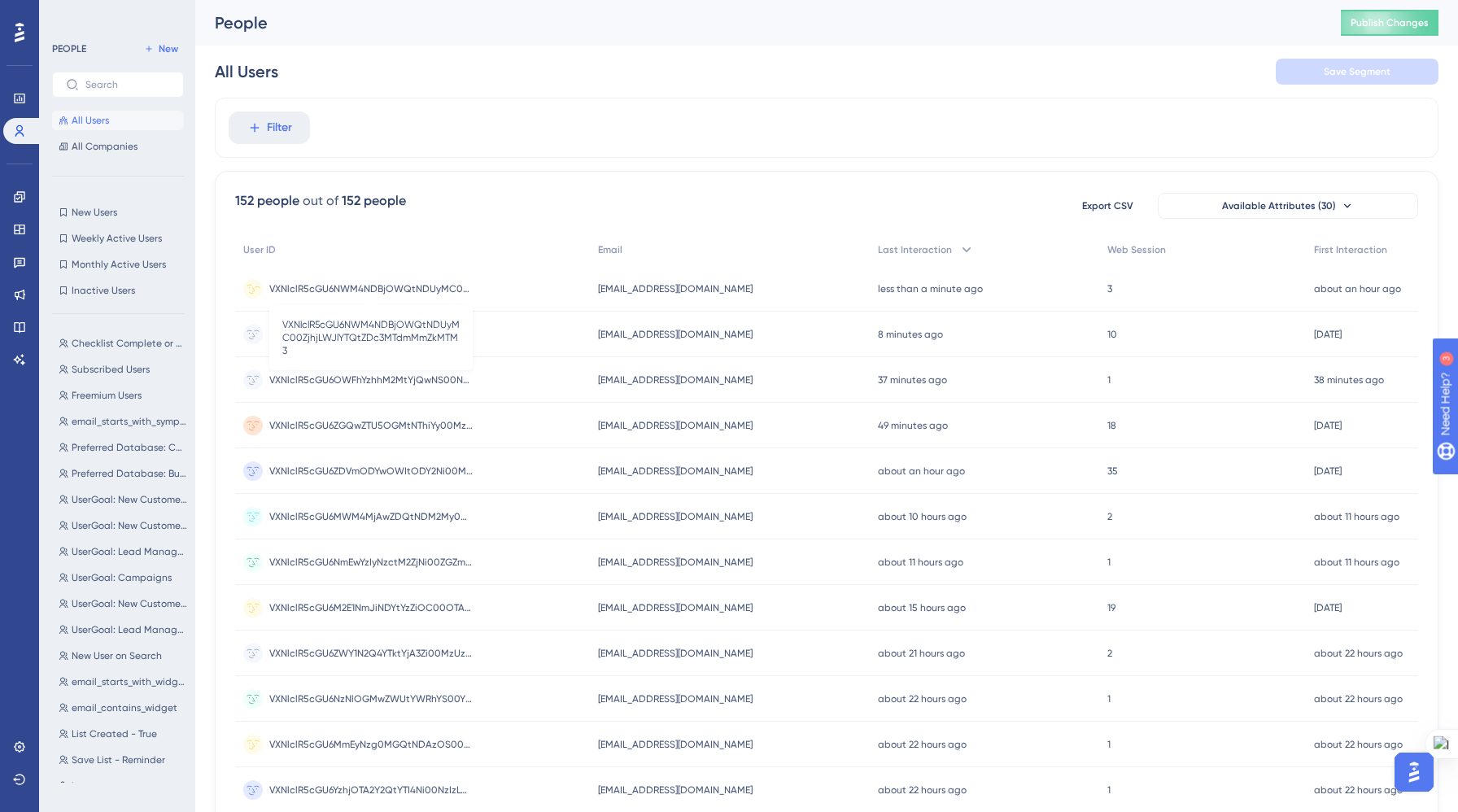
click at [379, 288] on span "VXNlclR5cGU6NWM4NDBjOWQtNDUyMC00ZjhjLWJlYTQtZDc3MTdmMmZkMTM3" at bounding box center [371, 289] width 203 height 13
click at [254, 284] on circle at bounding box center [253, 288] width 20 height 20
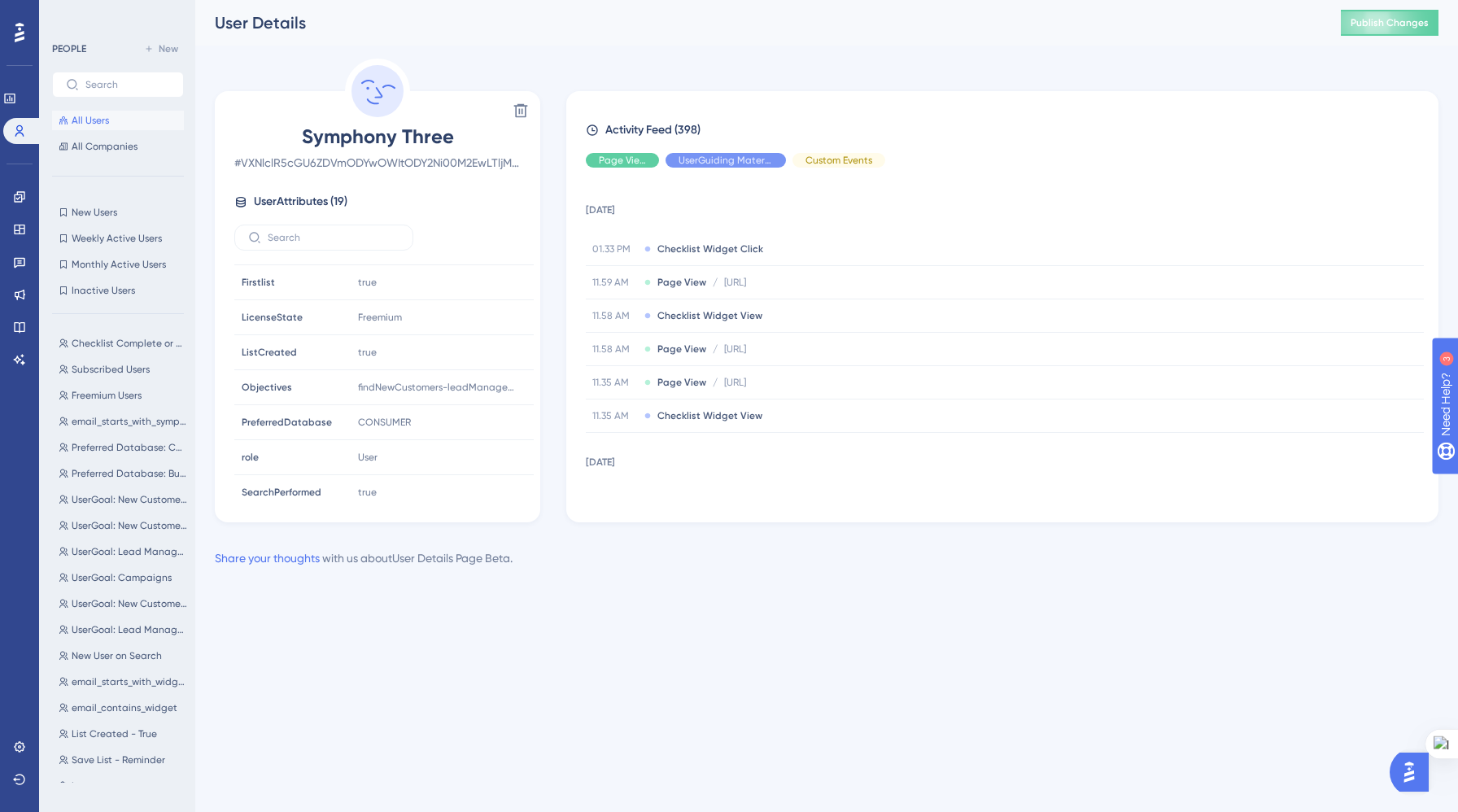
scroll to position [425, 0]
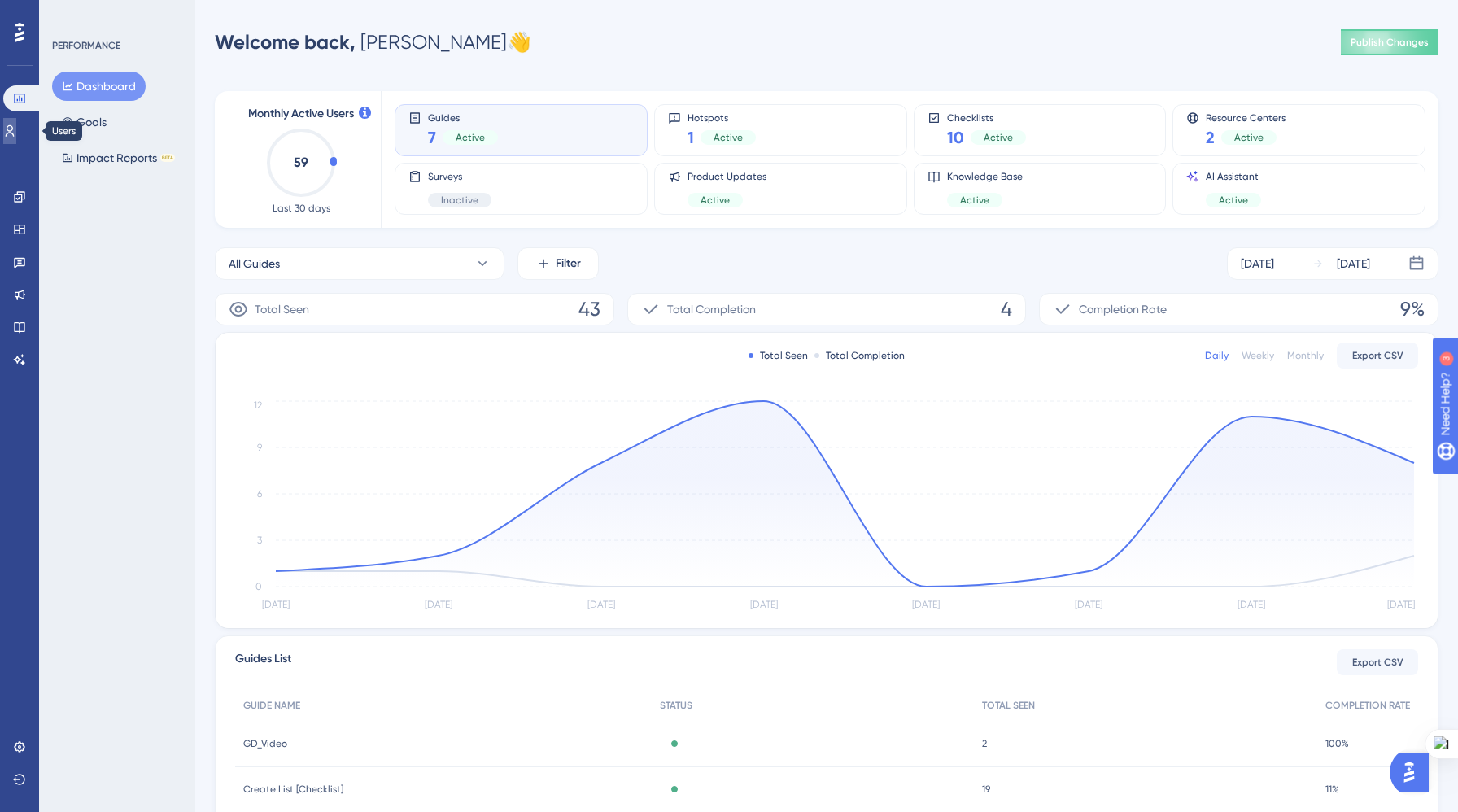
click at [15, 131] on icon at bounding box center [9, 131] width 13 height 13
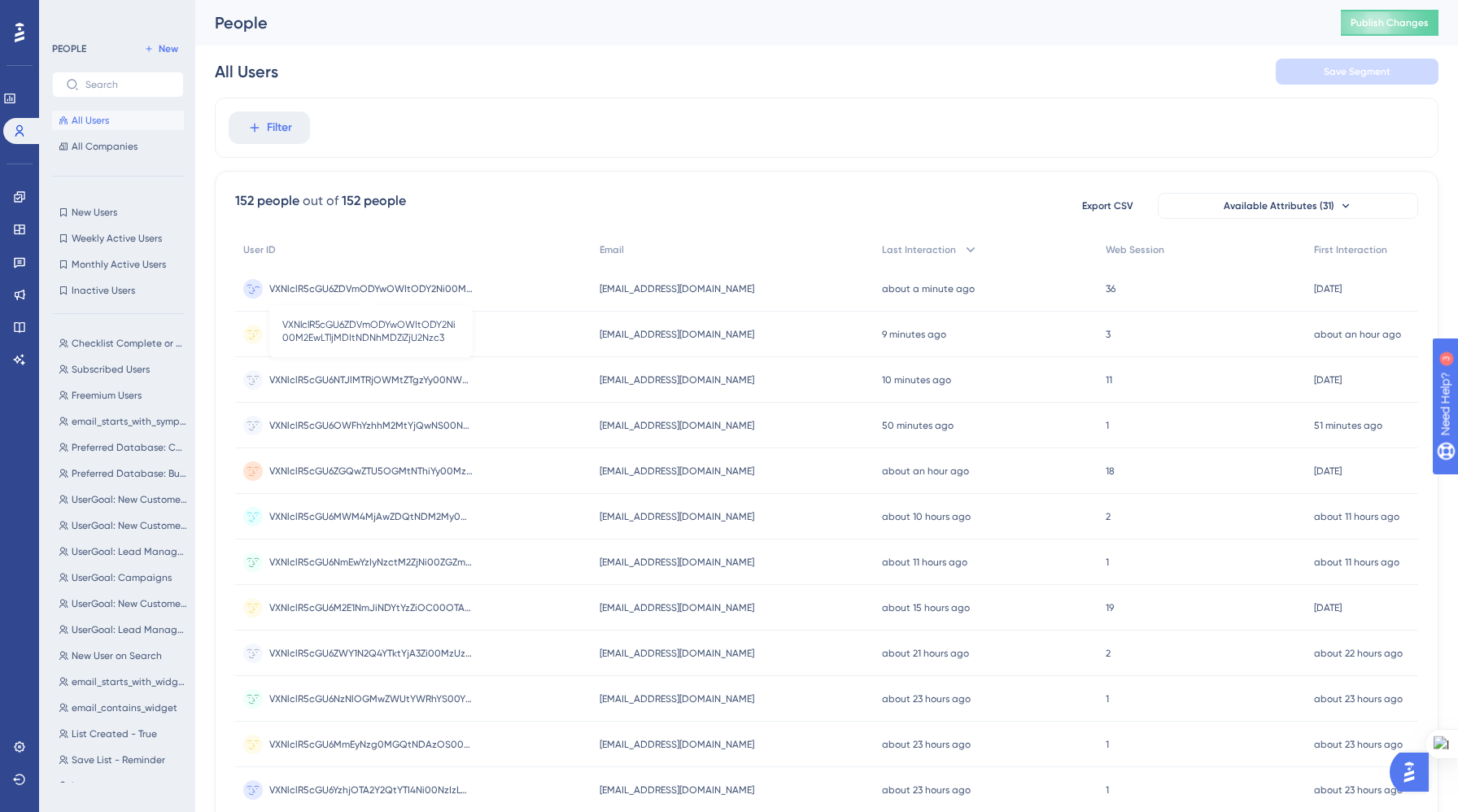
click at [386, 286] on span "VXNlclR5cGU6ZDVmODYwOWItODY2Ni00M2EwLTljMDItNDNhMDZiZjU2Nzc3" at bounding box center [371, 289] width 203 height 13
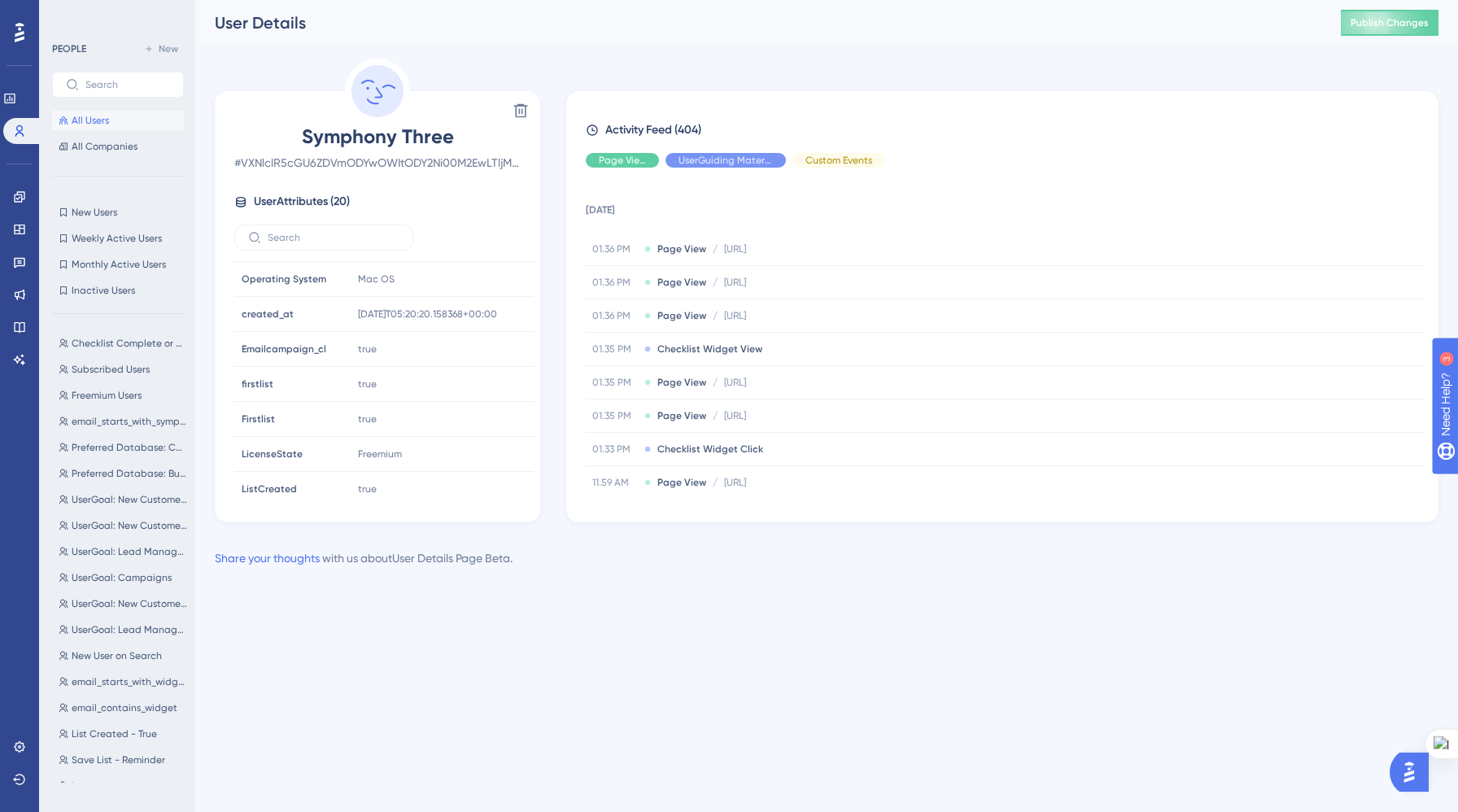
scroll to position [258, 0]
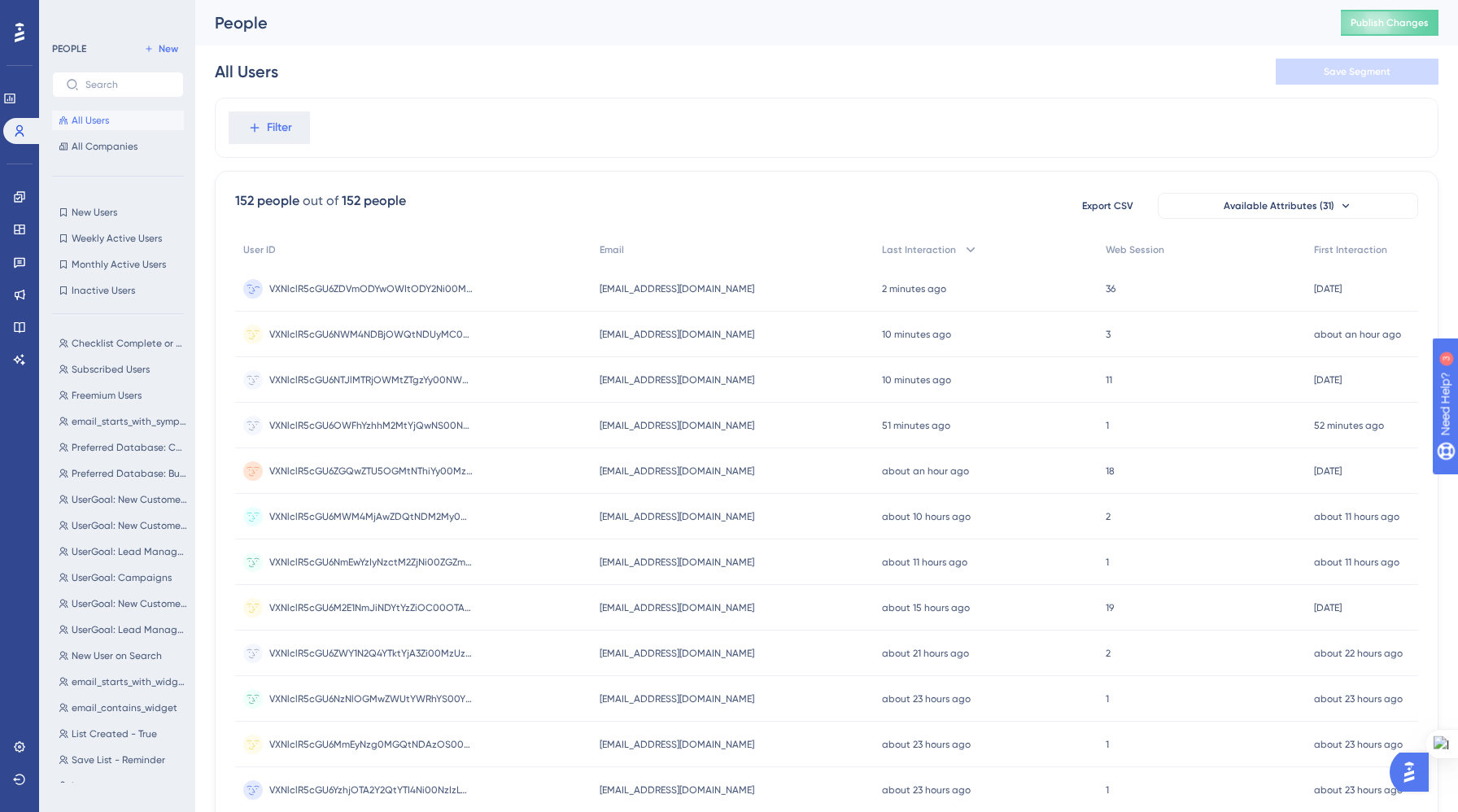
click at [263, 284] on div "VXNlclR5cGU6ZDVmODYwOWItODY2Ni00M2EwLTljMDItNDNhMDZiZjU2Nzc3 VXNlclR5cGU6ZDVmOD…" at bounding box center [413, 288] width 356 height 46
click at [420, 295] on span "VXNlclR5cGU6ZDVmODYwOWItODY2Ni00M2EwLTljMDItNDNhMDZiZjU2Nzc3" at bounding box center [371, 289] width 203 height 13
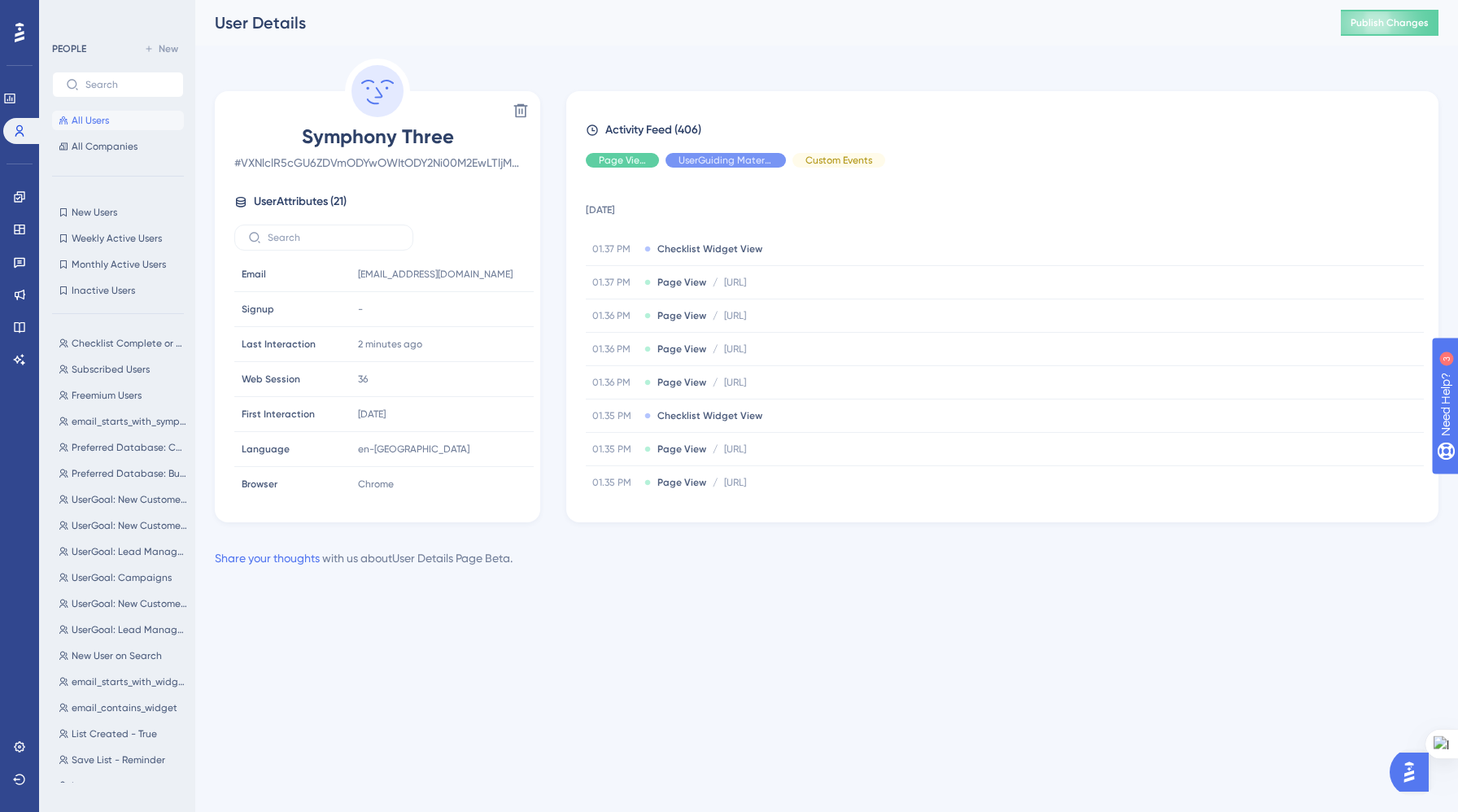
click at [484, 580] on div "Performance Users Engagement Widgets Feedback Product Updates Knowledge Base AI…" at bounding box center [826, 296] width 1262 height 594
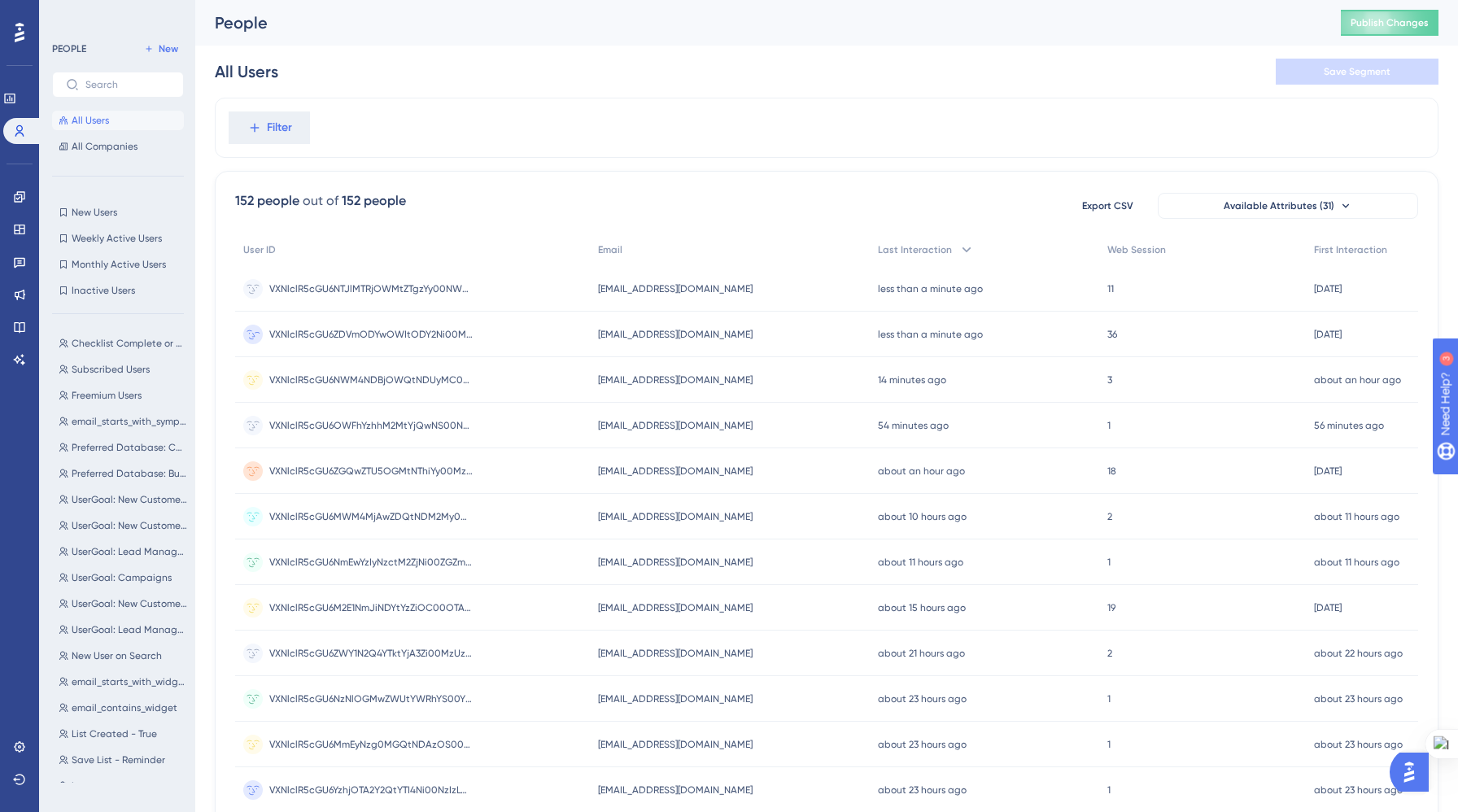
click at [247, 335] on circle at bounding box center [253, 334] width 20 height 20
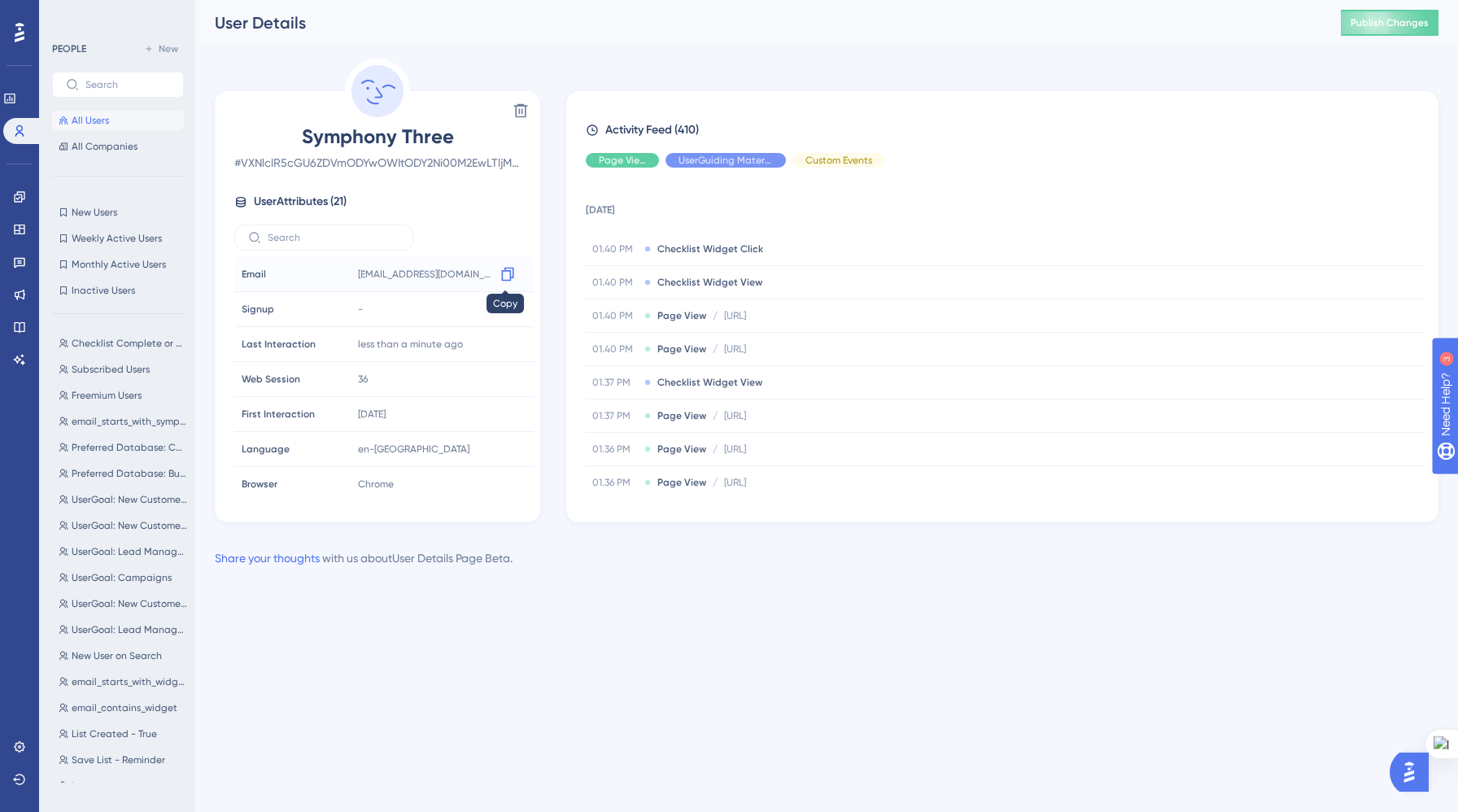
click at [503, 272] on icon at bounding box center [507, 273] width 16 height 16
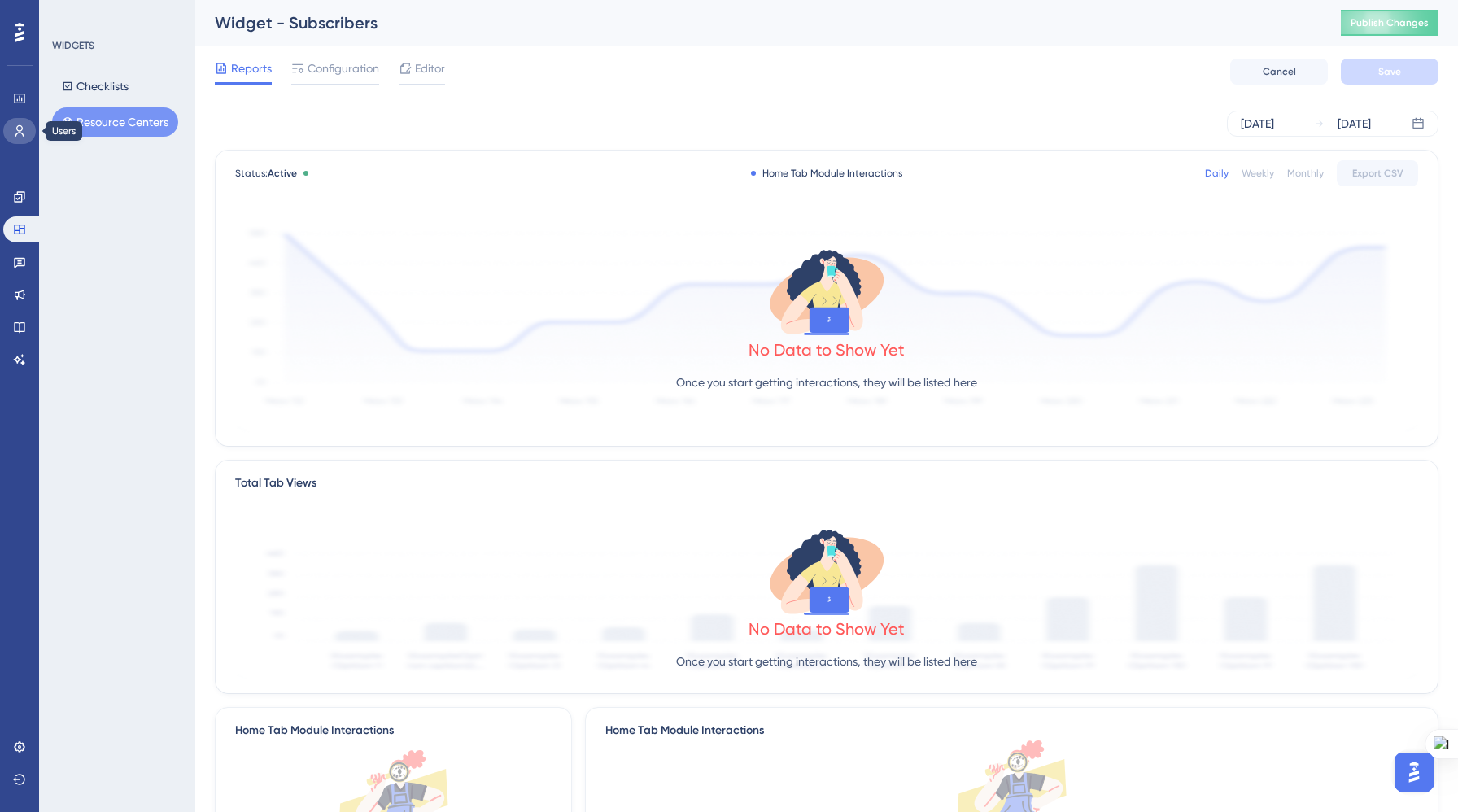
click at [18, 133] on icon at bounding box center [20, 131] width 13 height 13
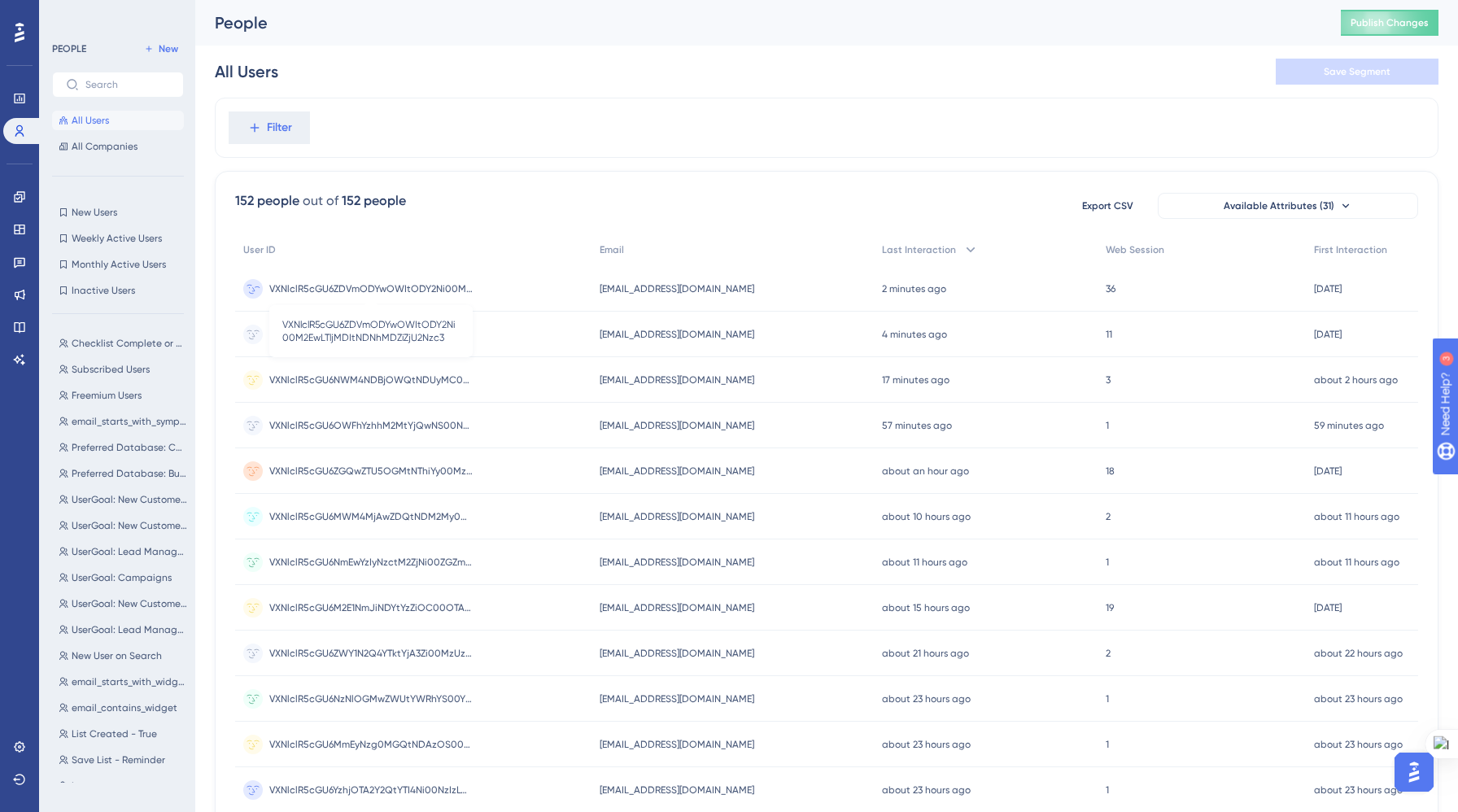
click at [338, 282] on span "VXNlclR5cGU6ZDVmODYwOWItODY2Ni00M2EwLTljMDItNDNhMDZiZjU2Nzc3" at bounding box center [371, 289] width 203 height 13
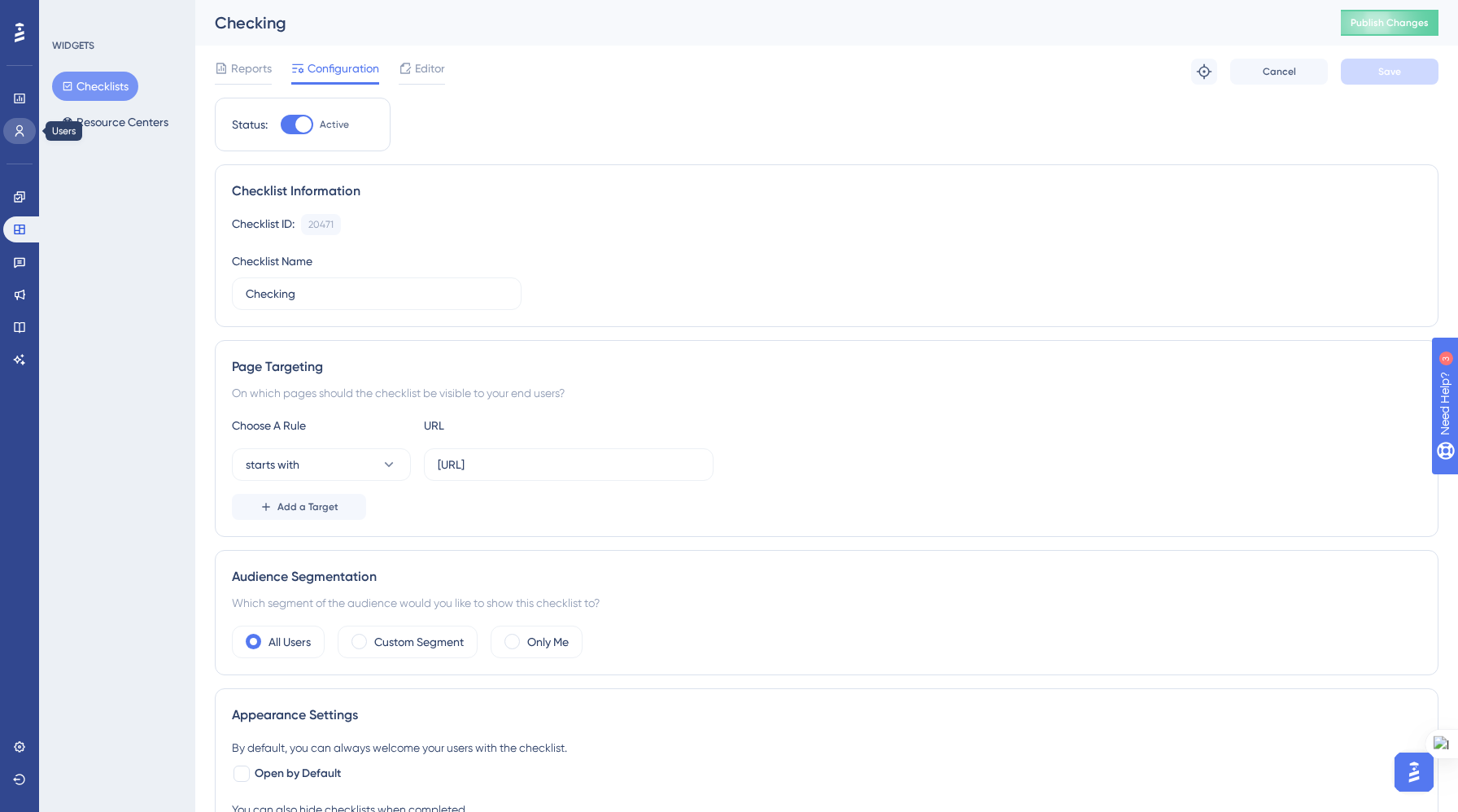
click at [9, 132] on link at bounding box center [19, 131] width 33 height 26
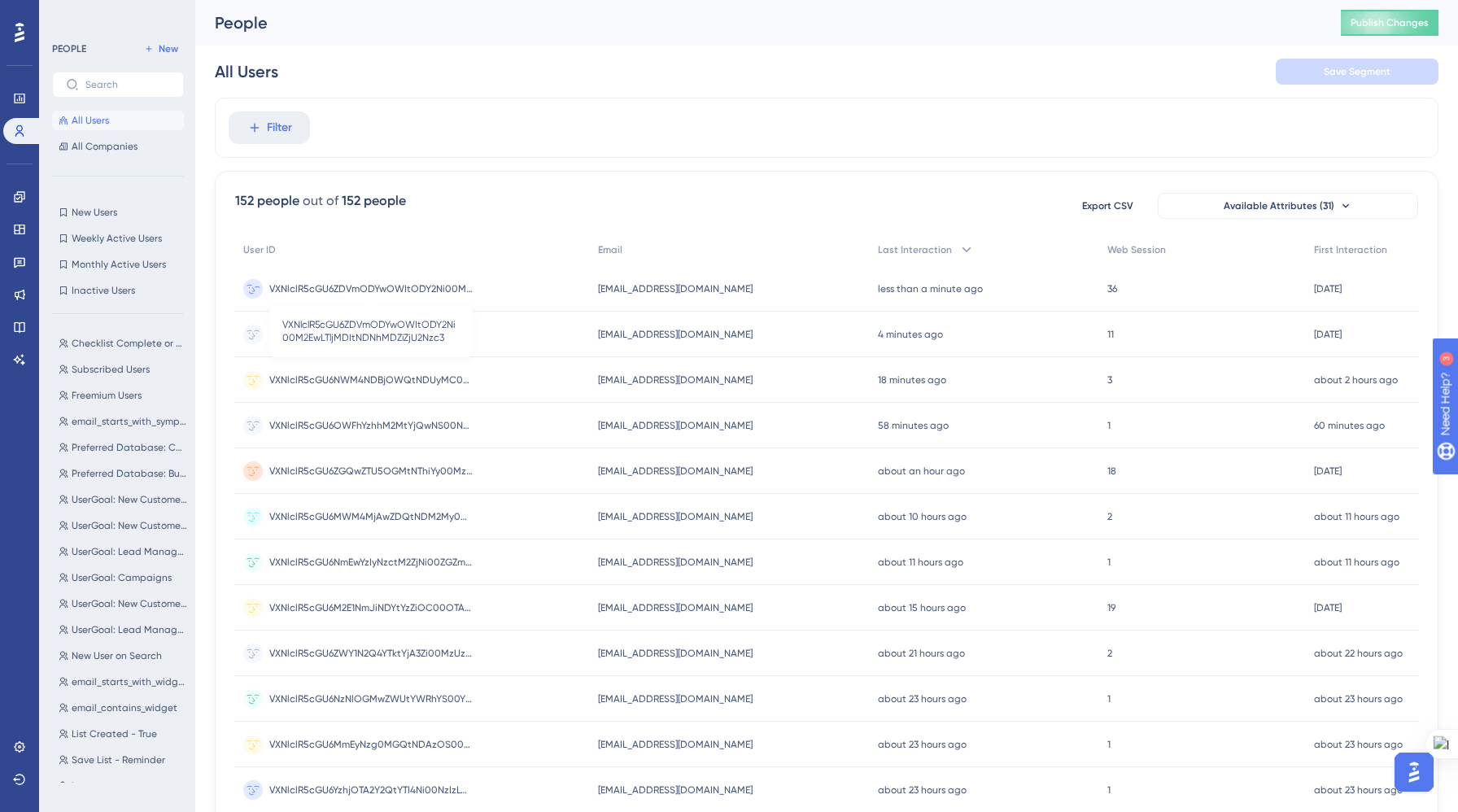
click at [369, 284] on span "VXNlclR5cGU6ZDVmODYwOWItODY2Ni00M2EwLTljMDItNDNhMDZiZjU2Nzc3" at bounding box center [371, 289] width 203 height 13
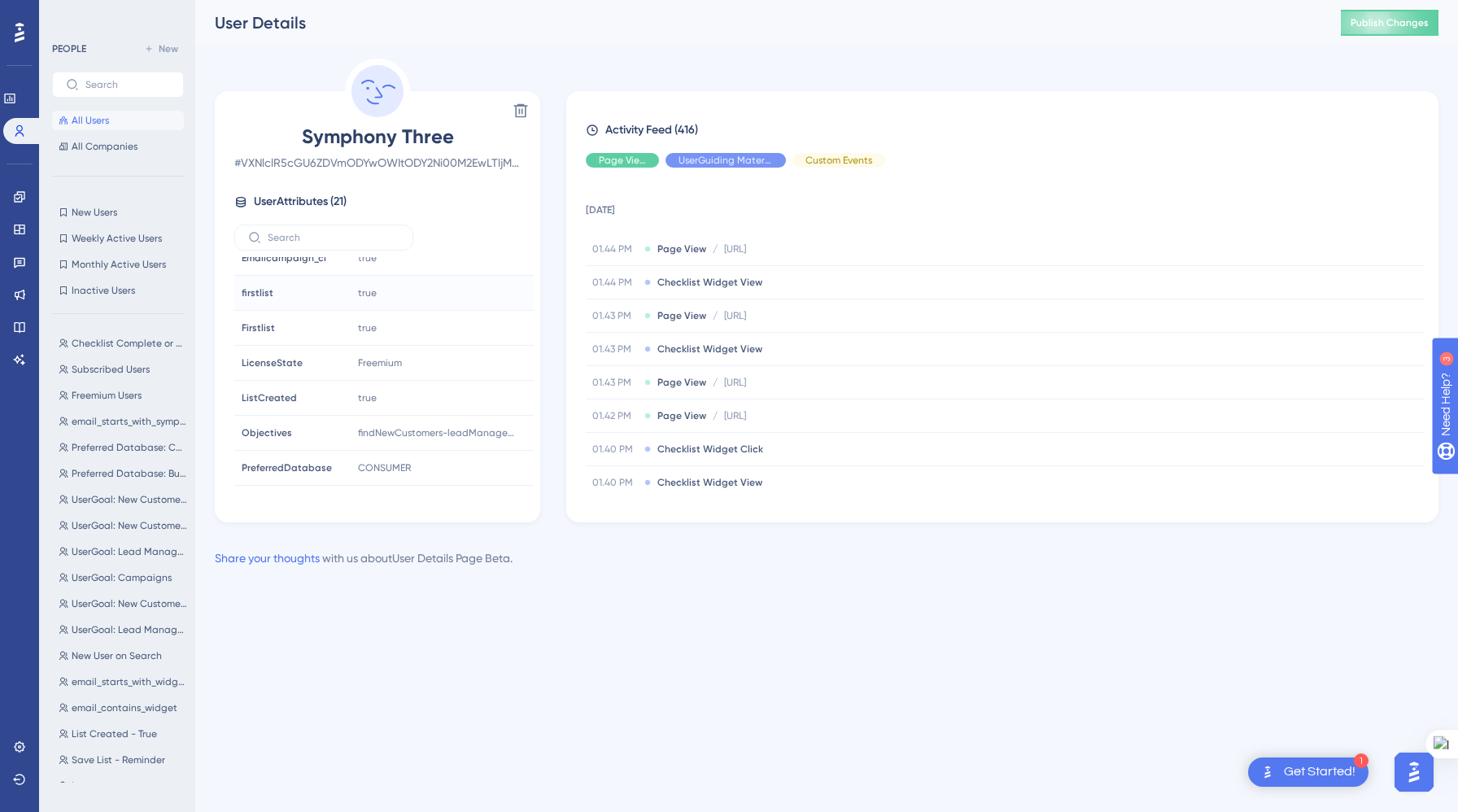
scroll to position [495, 0]
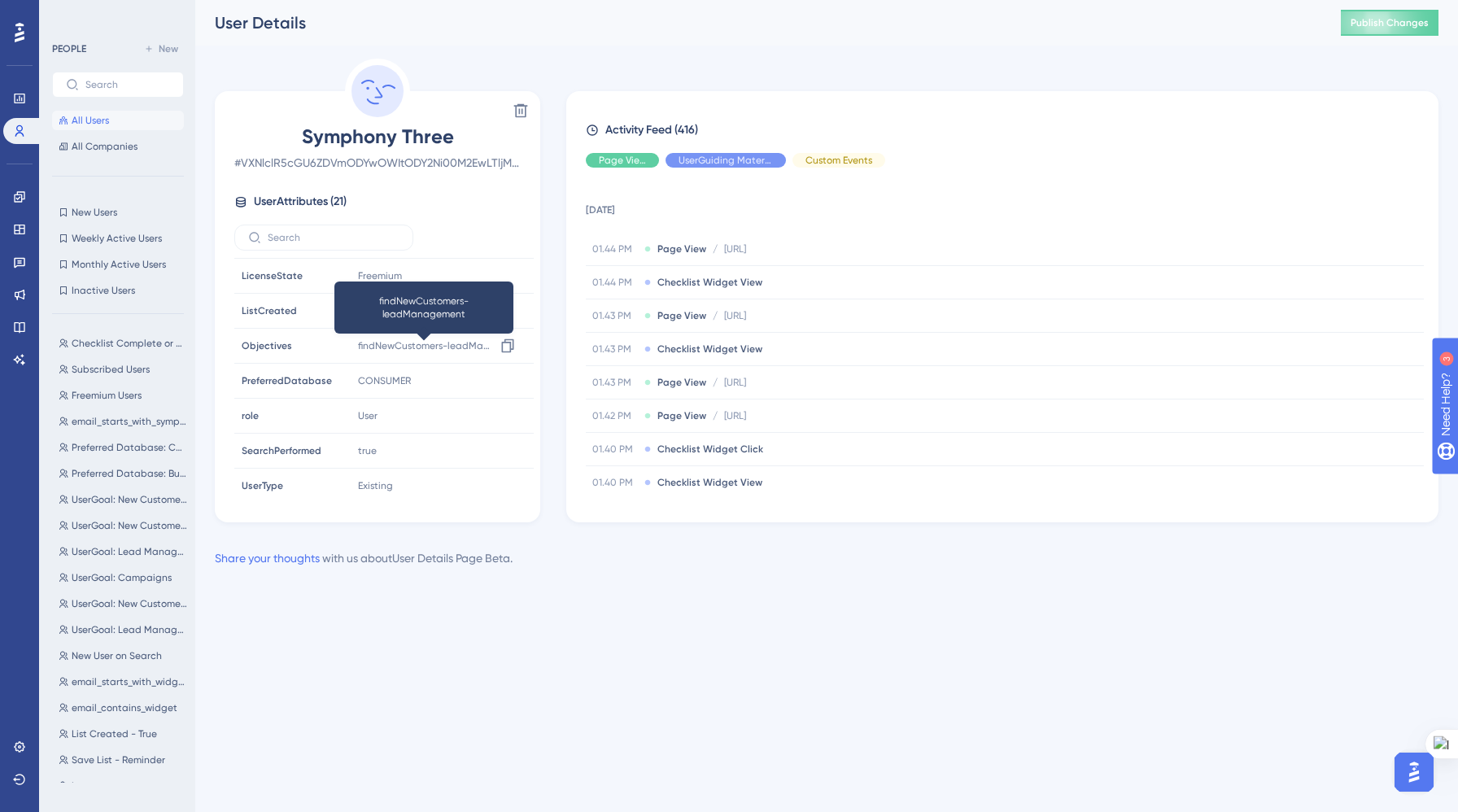
scroll to position [495, 0]
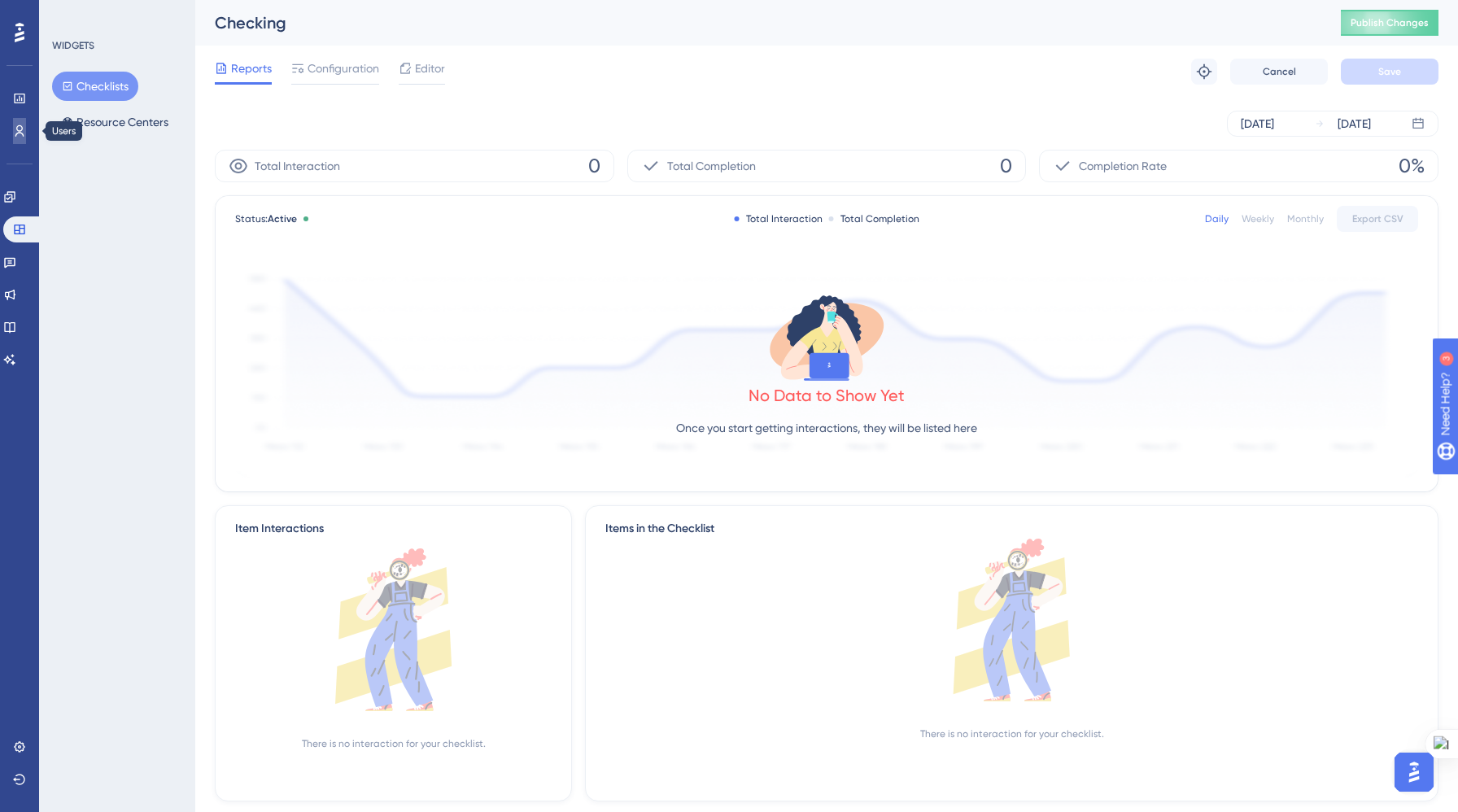
click at [16, 124] on icon at bounding box center [20, 131] width 13 height 13
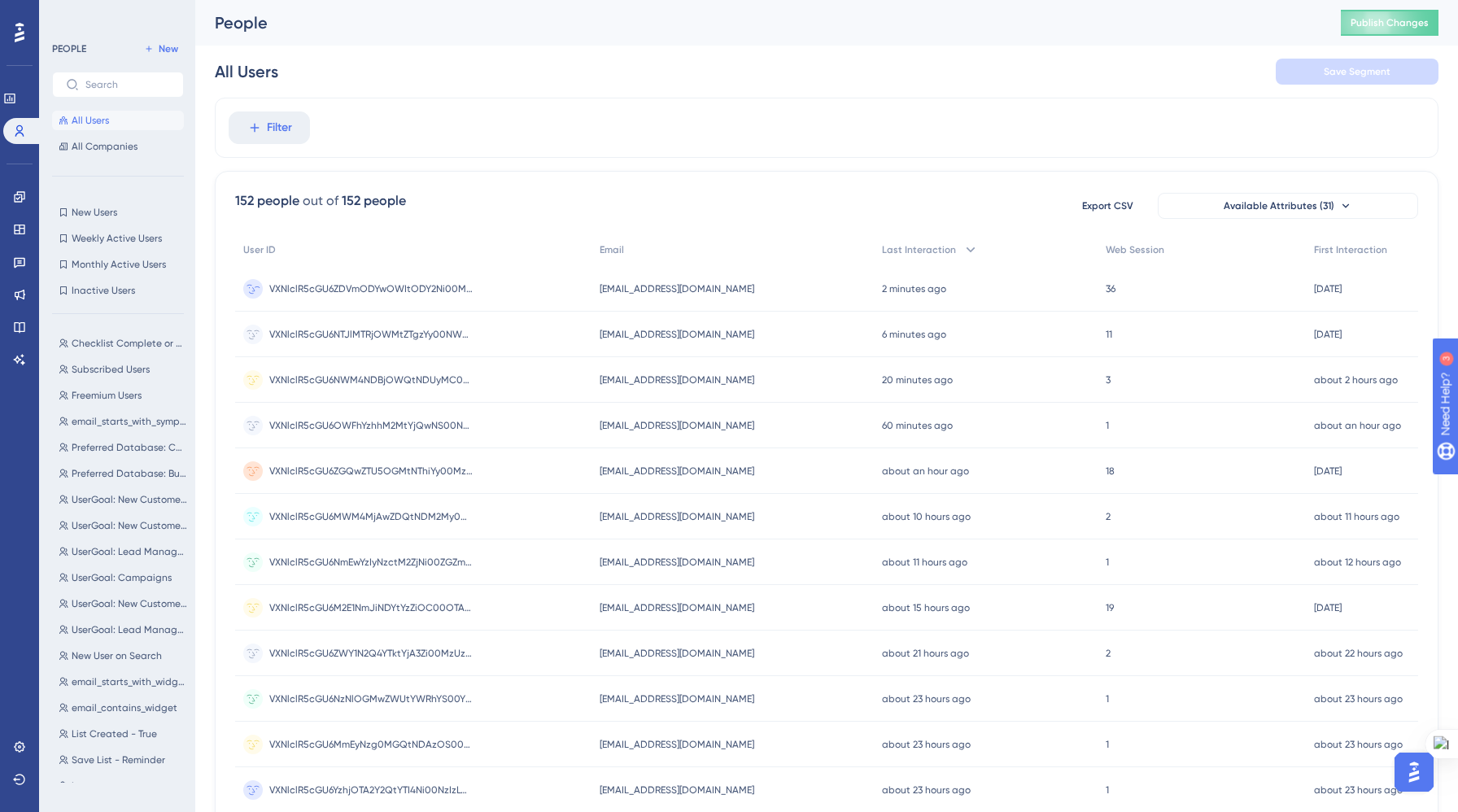
click at [246, 282] on circle at bounding box center [253, 288] width 20 height 20
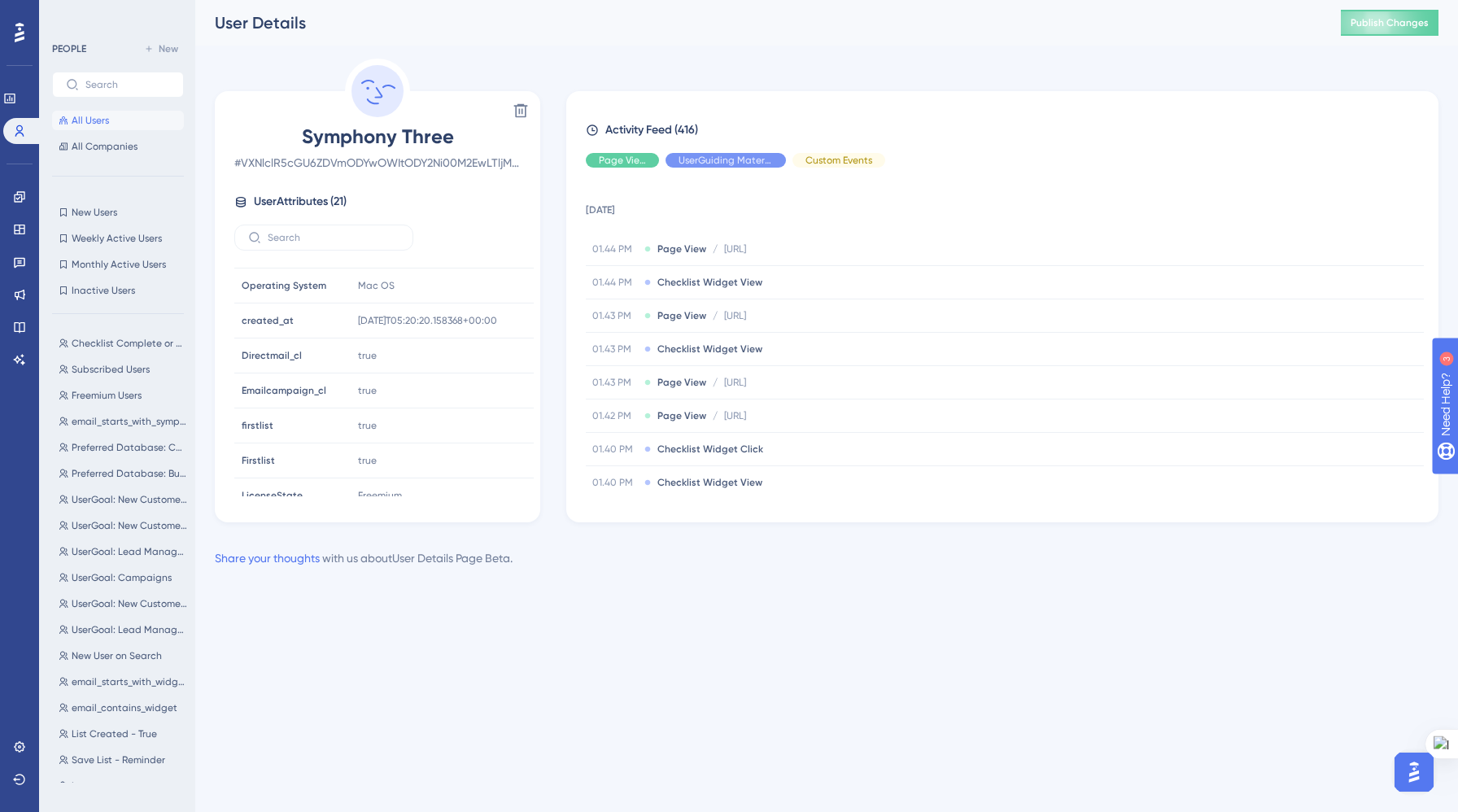
scroll to position [495, 0]
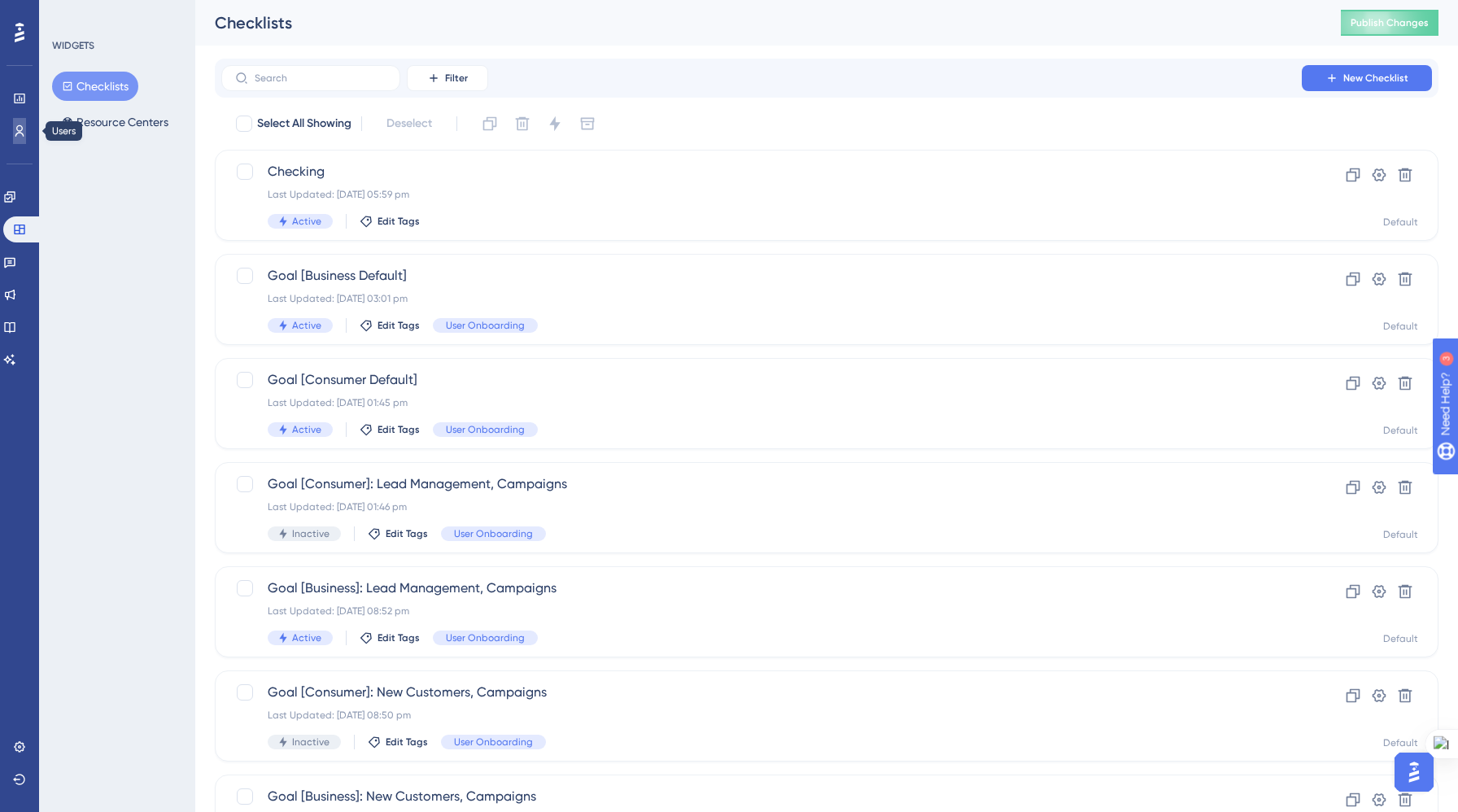
click at [16, 132] on icon at bounding box center [20, 131] width 13 height 13
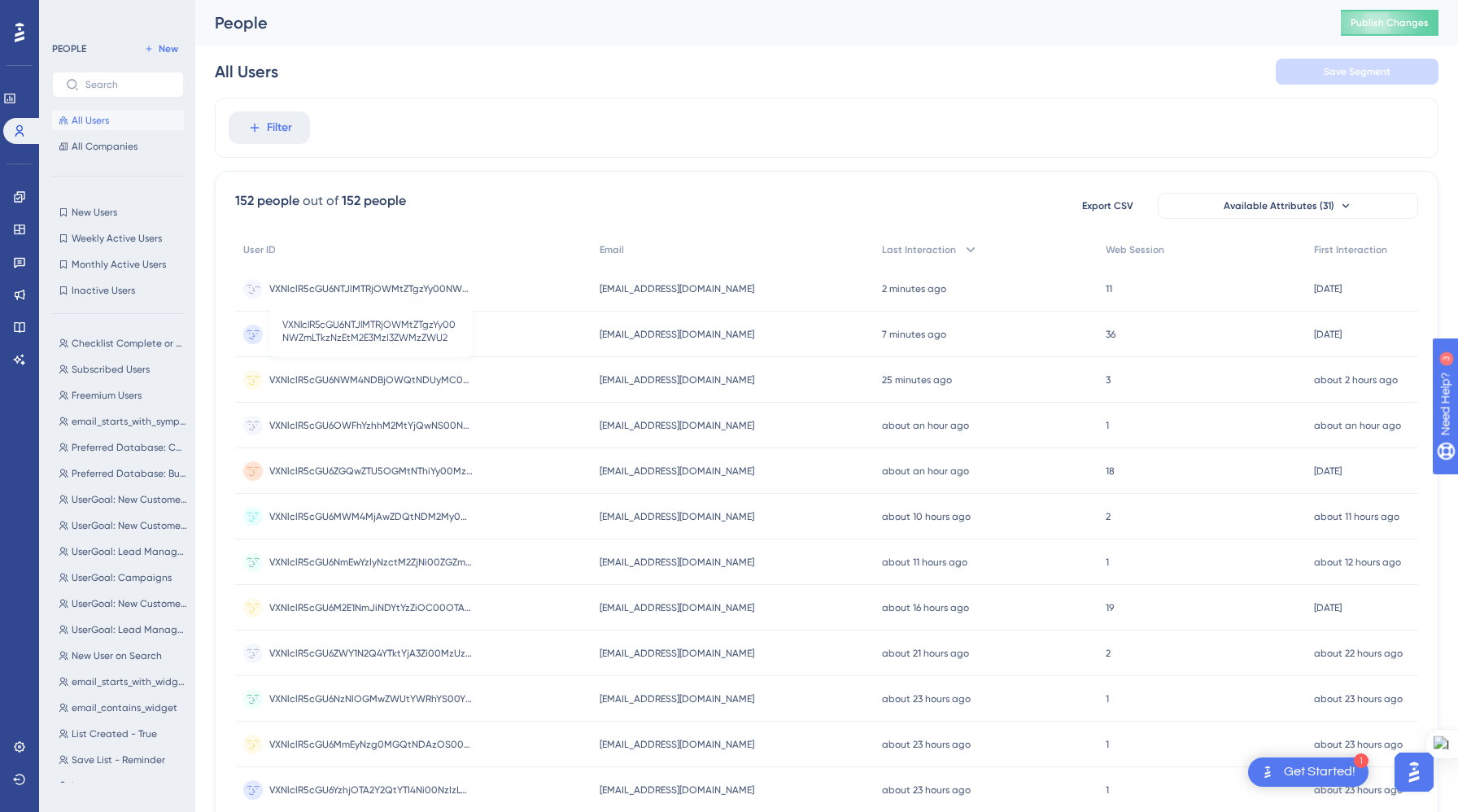
click at [309, 284] on span "VXNlclR5cGU6NTJlMTRjOWMtZTgzYy00NWZmLTkzNzEtM2E3MzI3ZWMzZWU2" at bounding box center [371, 289] width 203 height 13
click at [364, 338] on span "VXNlclR5cGU6ZDVmODYwOWItODY2Ni00M2EwLTljMDItNDNhMDZiZjU2Nzc3" at bounding box center [371, 335] width 203 height 13
click at [346, 379] on span "VXNlclR5cGU6ZDVmODYwOWItODY2Ni00M2EwLTljMDItNDNhMDZiZjU2Nzc3" at bounding box center [371, 379] width 203 height 13
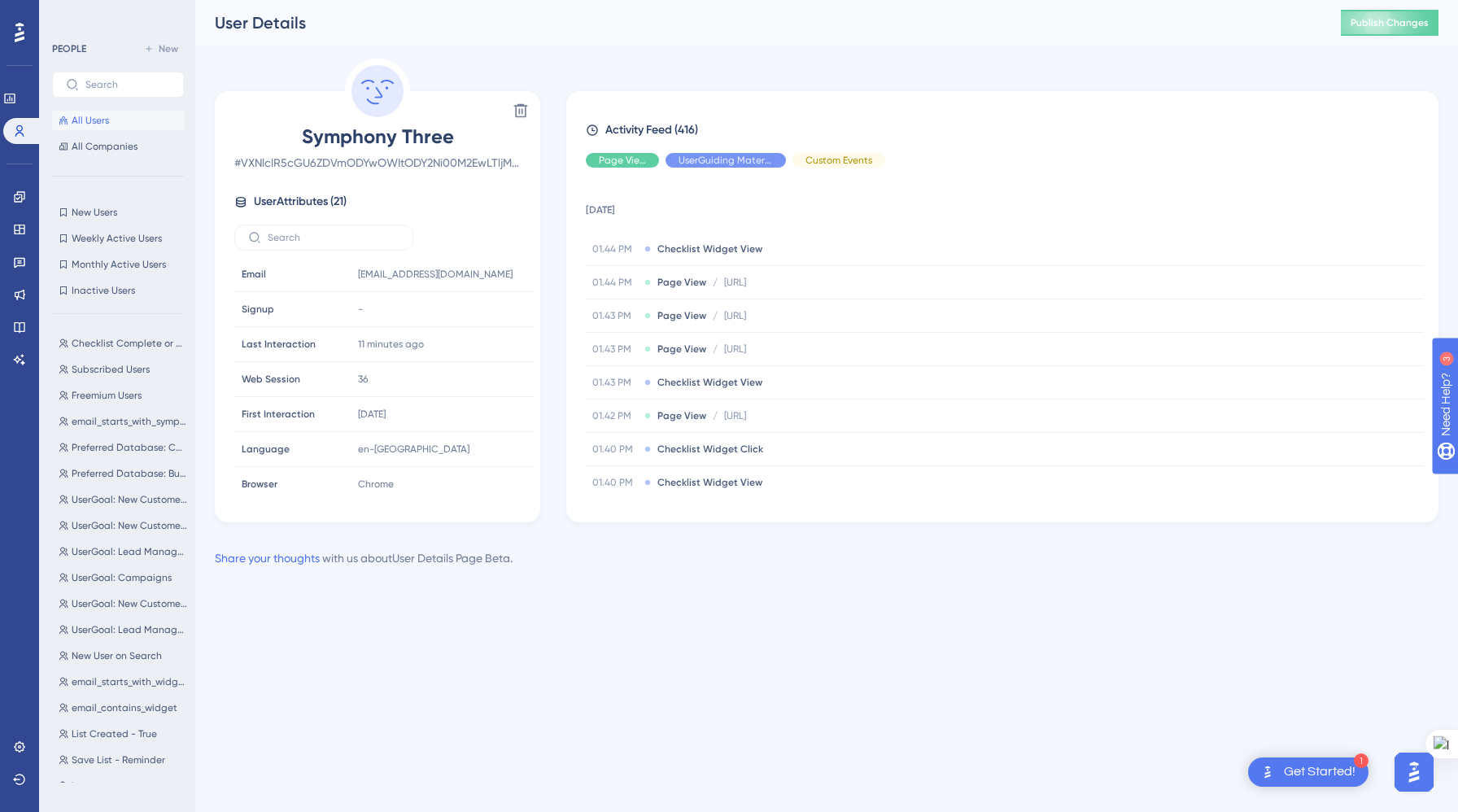
click at [114, 201] on div "PEOPLE New All Users All Companies New Users New Users Weekly Active Users Week…" at bounding box center [117, 411] width 131 height 744
click at [114, 210] on span "New Users" at bounding box center [94, 213] width 46 height 13
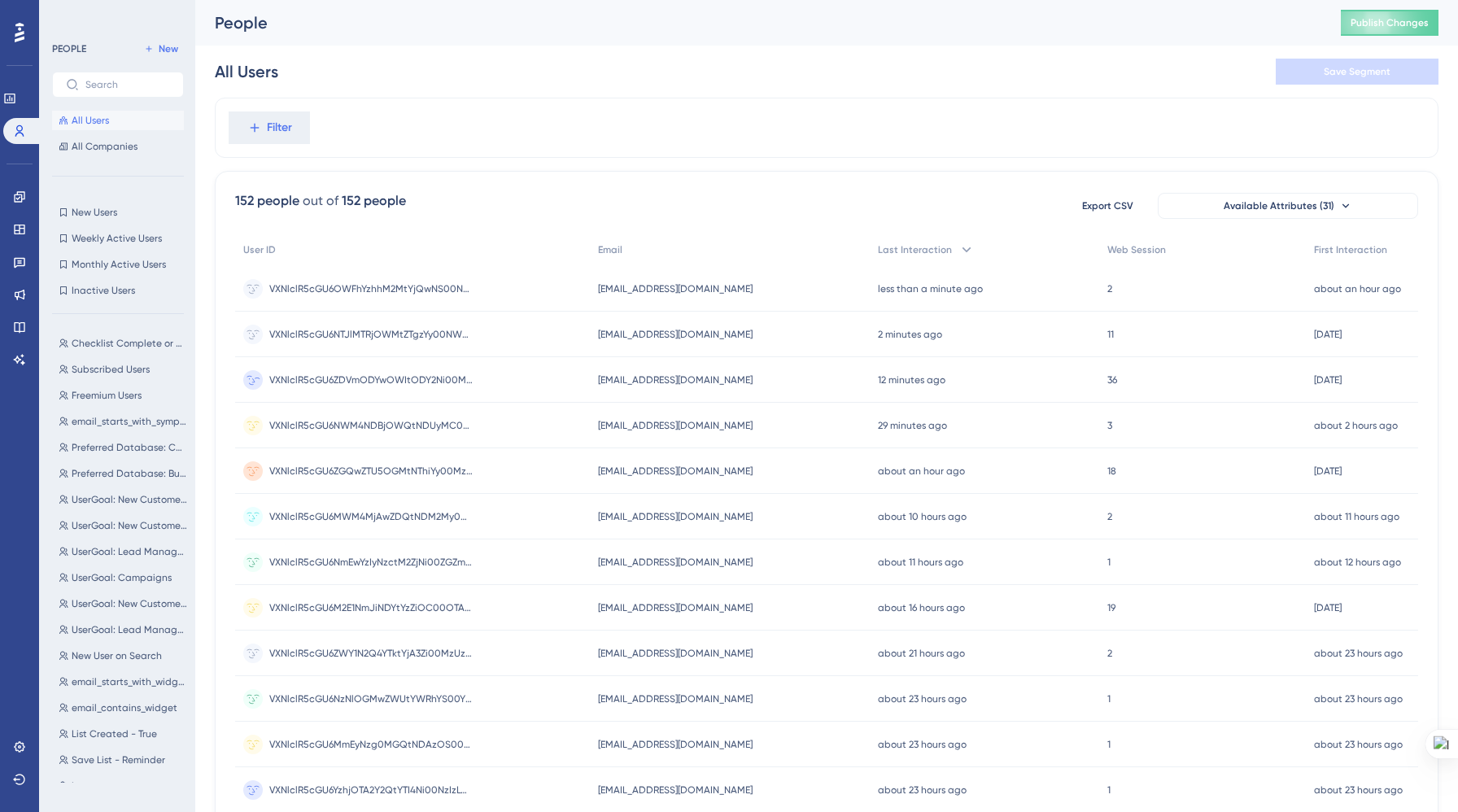
click at [245, 378] on circle at bounding box center [253, 379] width 20 height 20
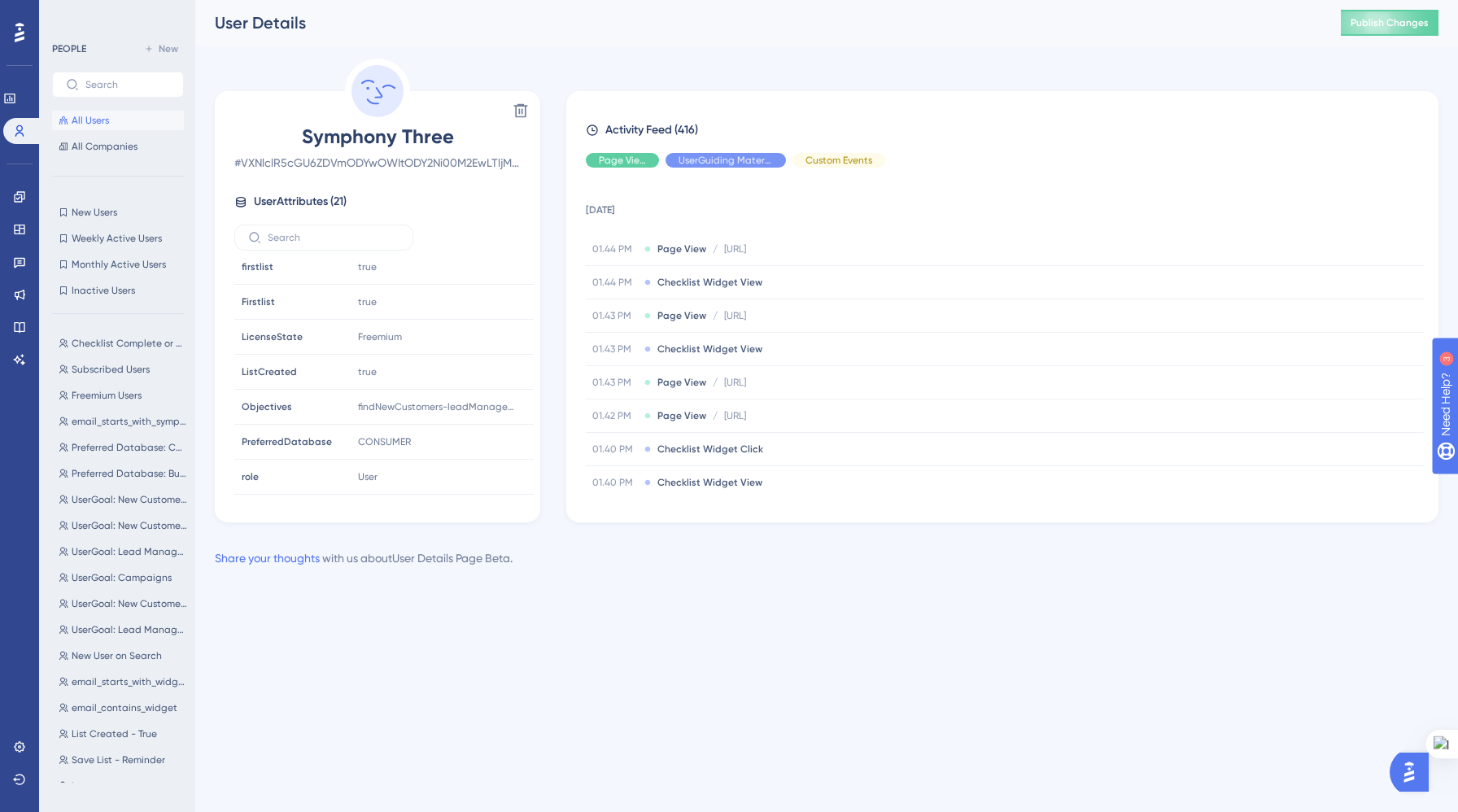
scroll to position [495, 0]
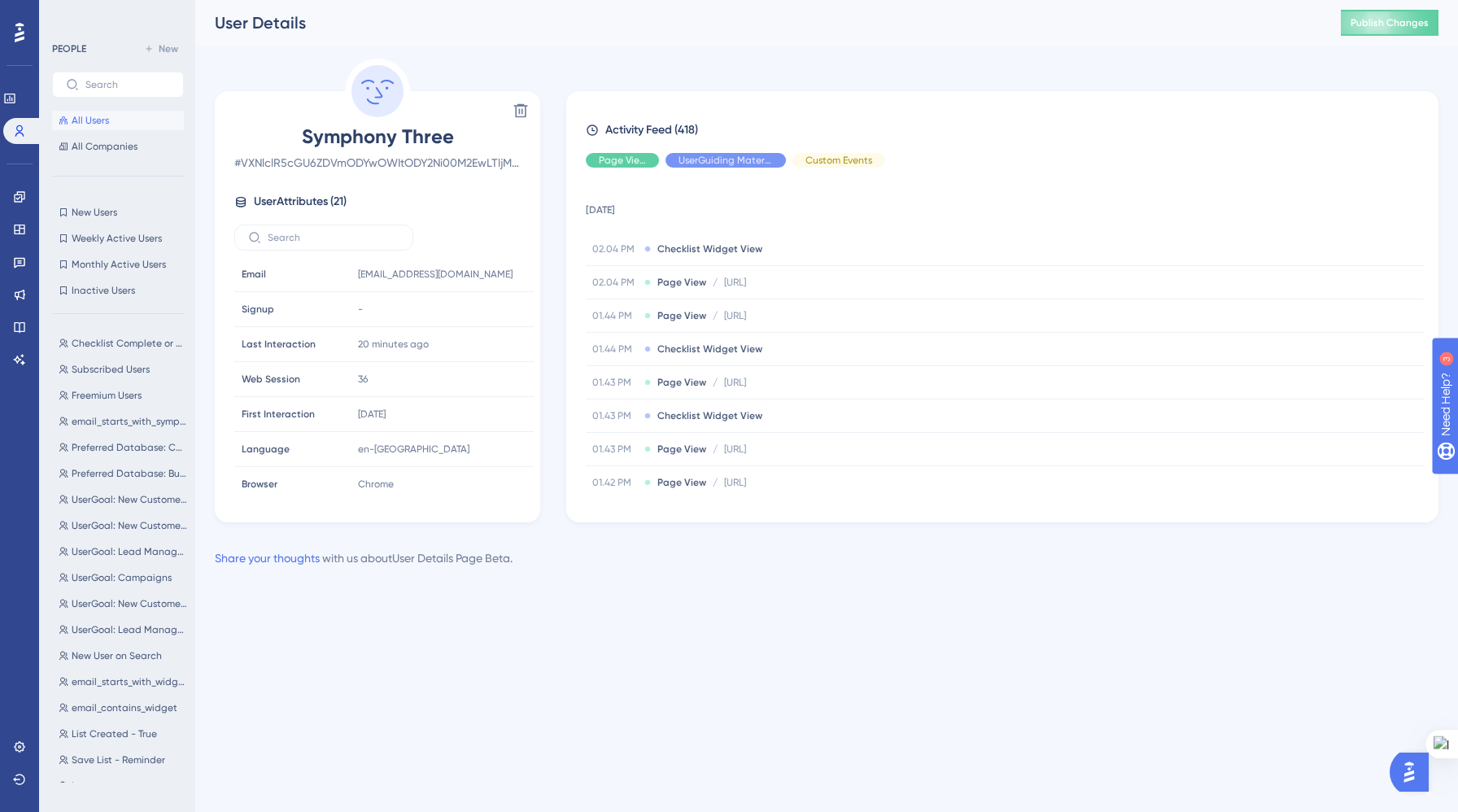
click at [107, 123] on span "All Users" at bounding box center [90, 120] width 37 height 13
click at [124, 123] on button "All Users" at bounding box center [117, 120] width 131 height 20
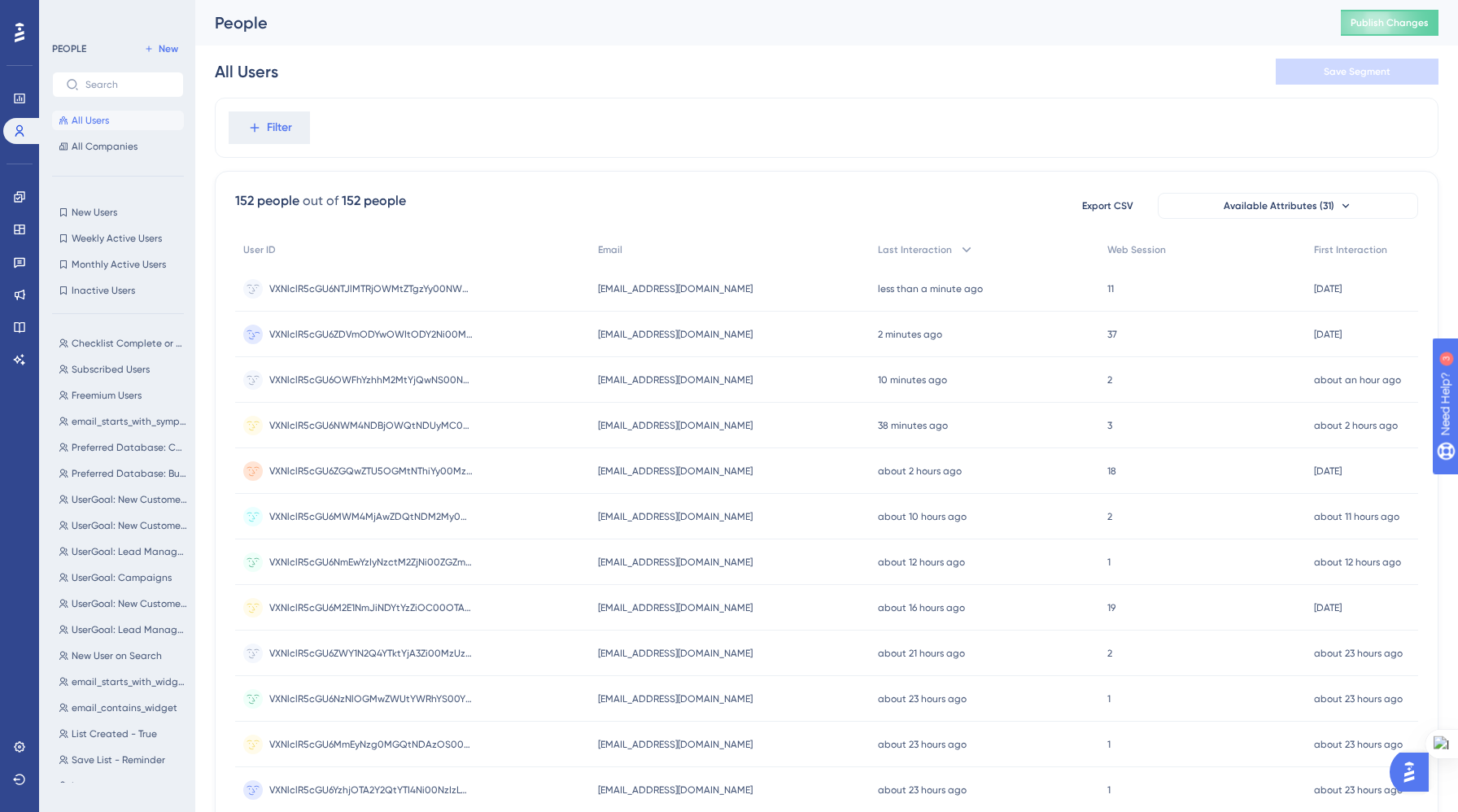
click at [250, 333] on circle at bounding box center [253, 334] width 20 height 20
click at [249, 331] on circle at bounding box center [253, 334] width 20 height 20
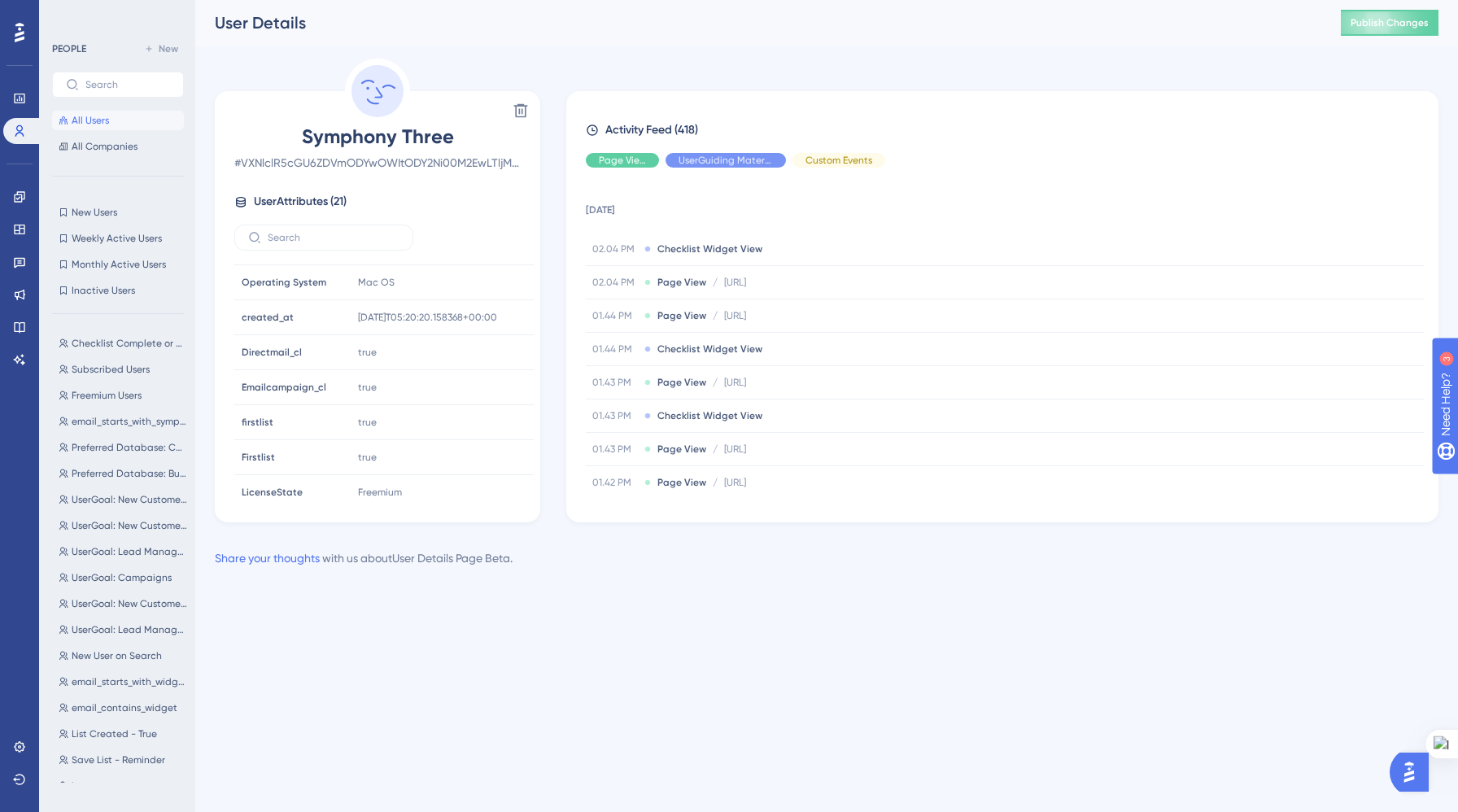
scroll to position [286, 0]
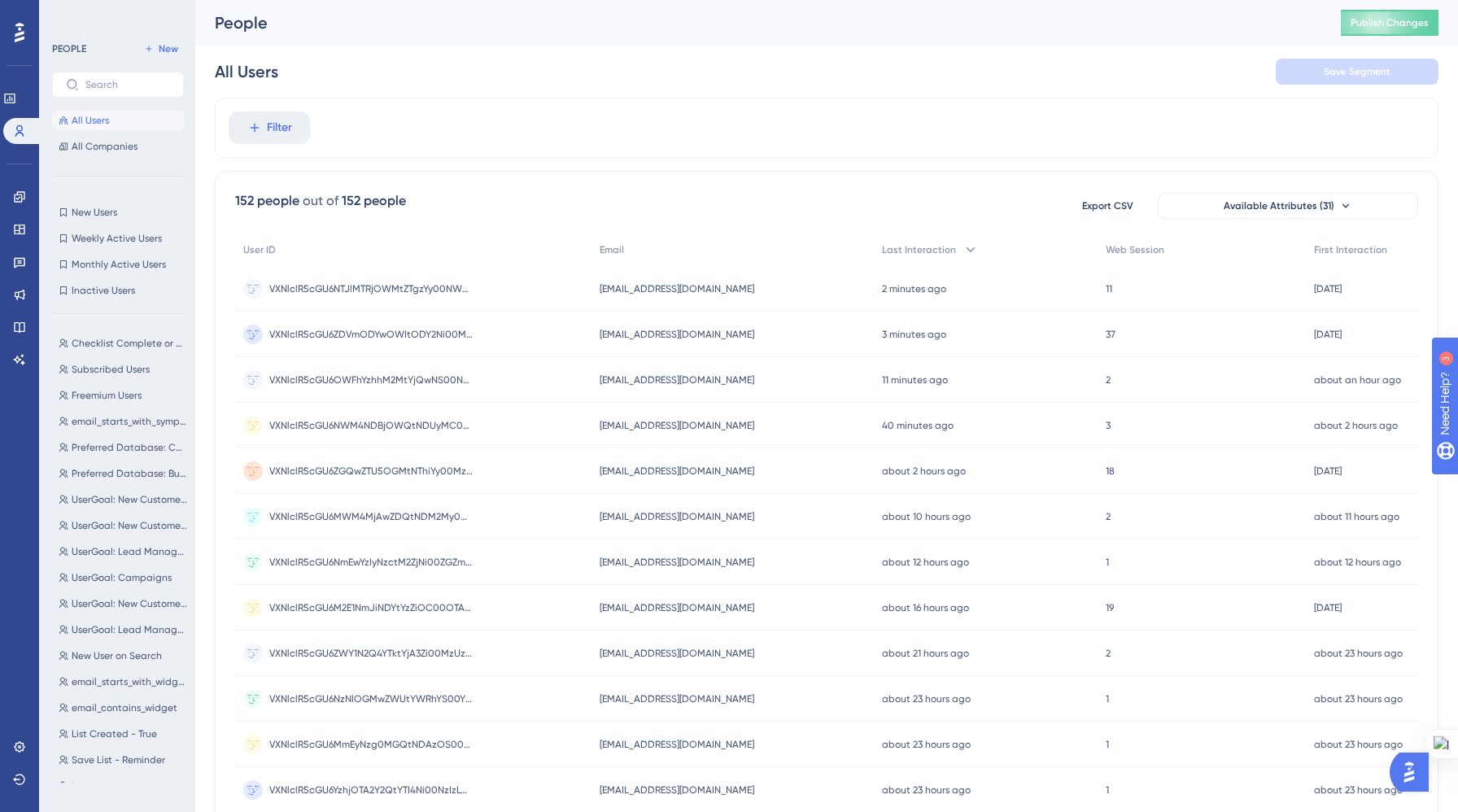
click at [250, 329] on circle at bounding box center [253, 334] width 20 height 20
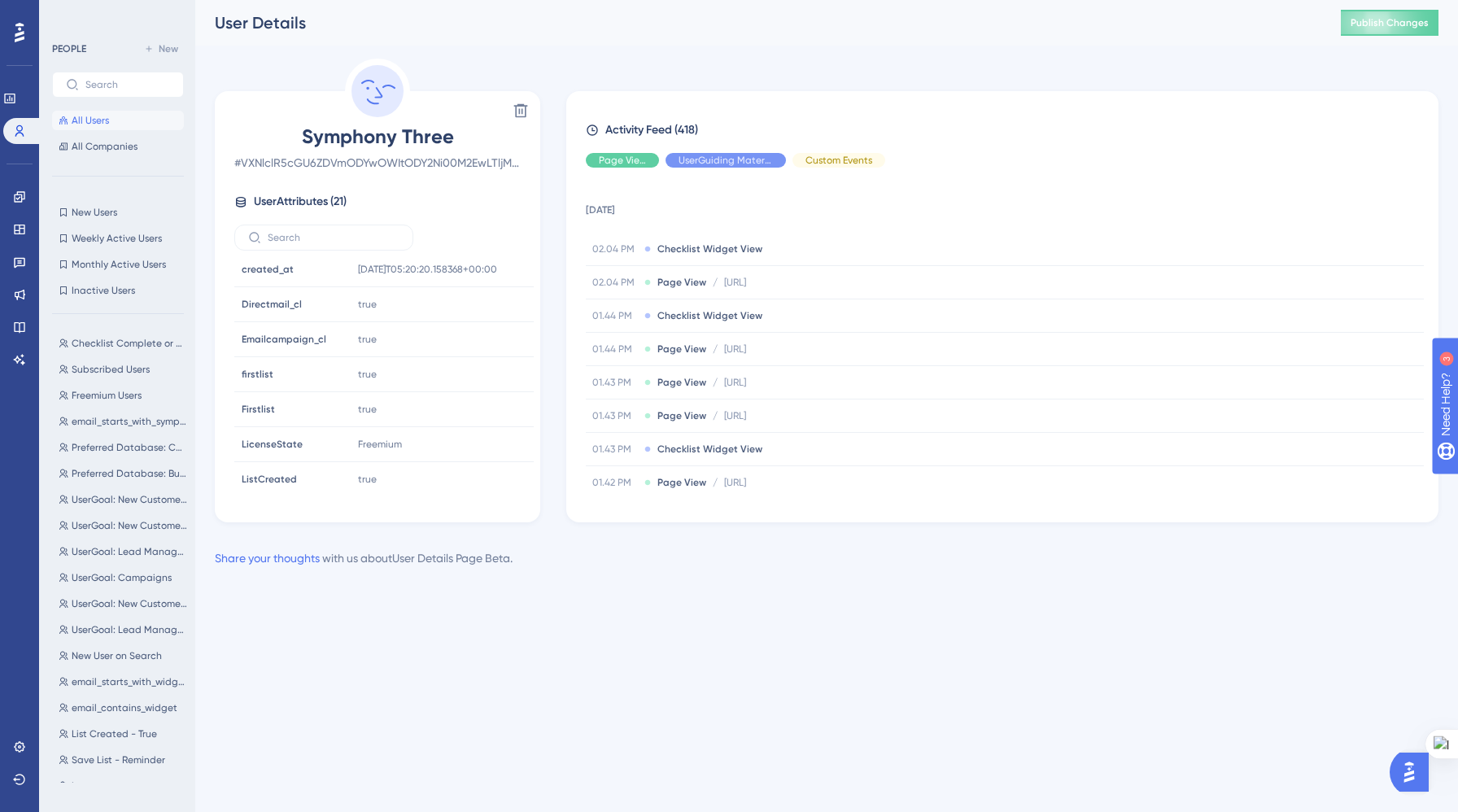
scroll to position [317, 0]
